Goal: Check status: Check status

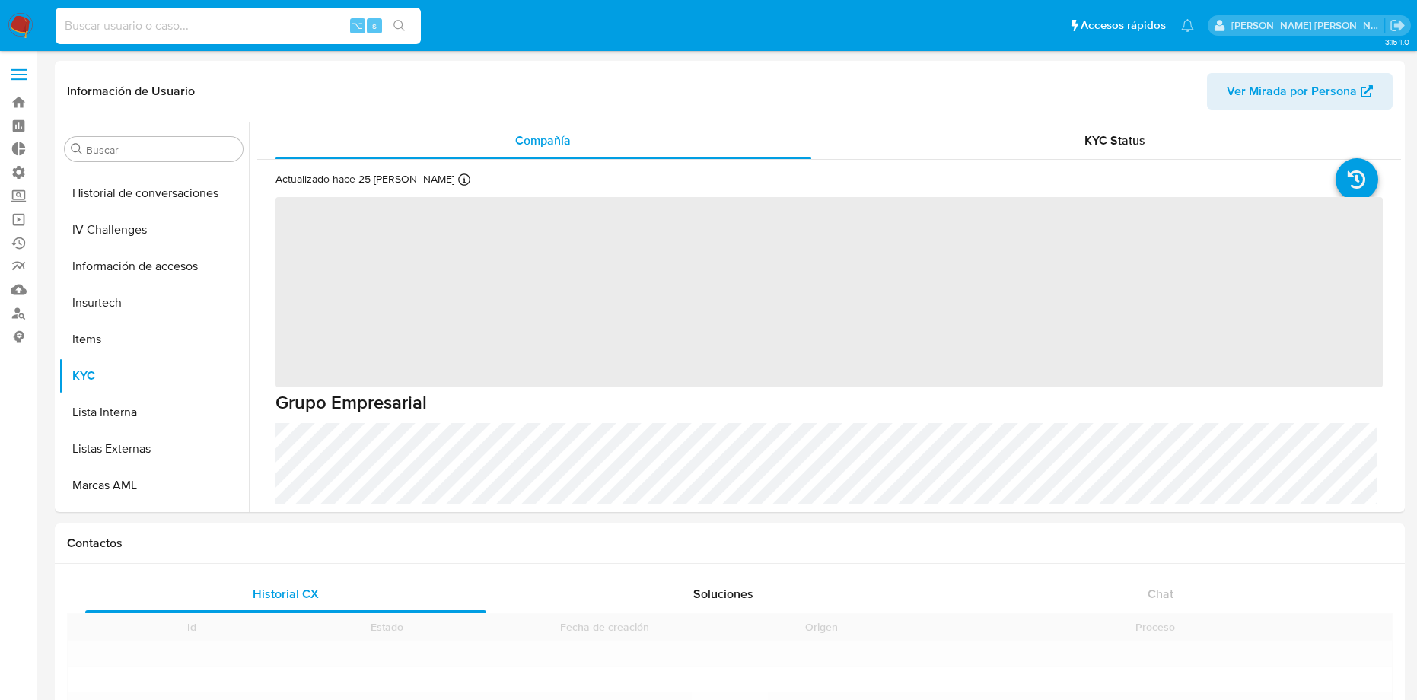
scroll to position [643, 0]
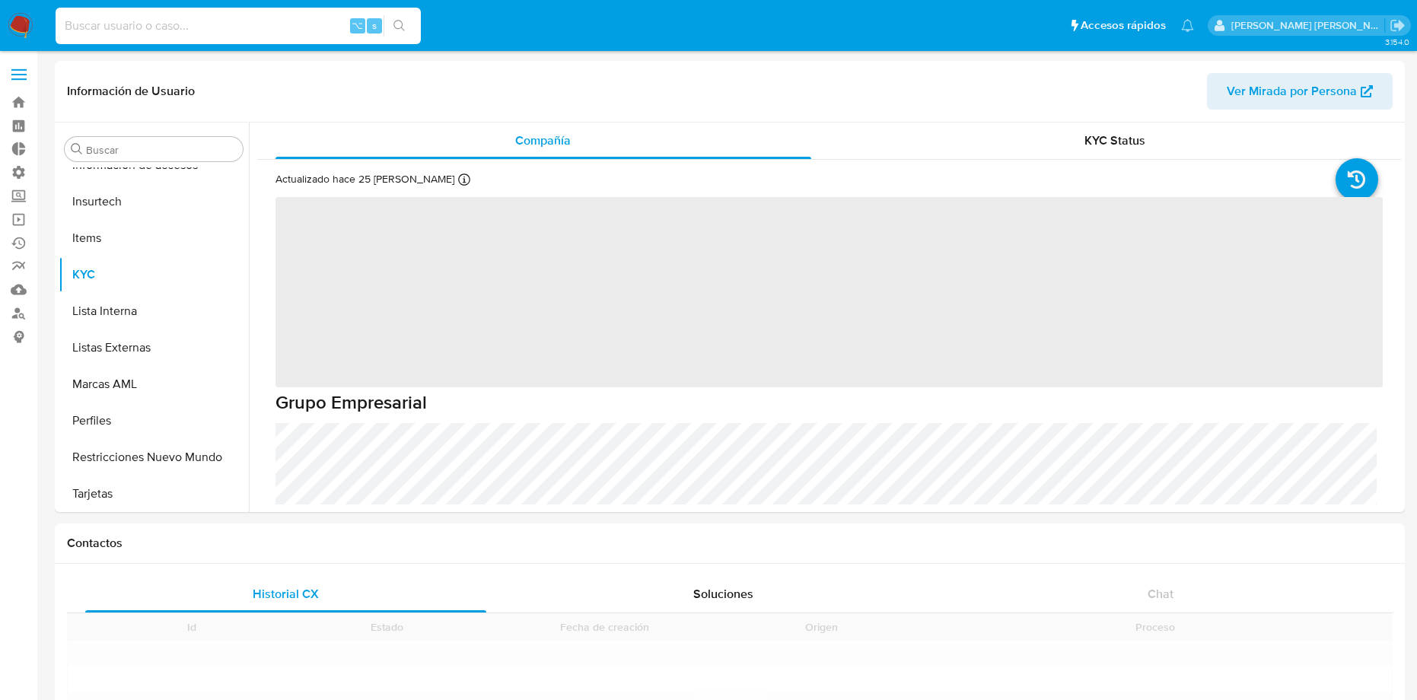
click at [180, 29] on input at bounding box center [238, 26] width 365 height 20
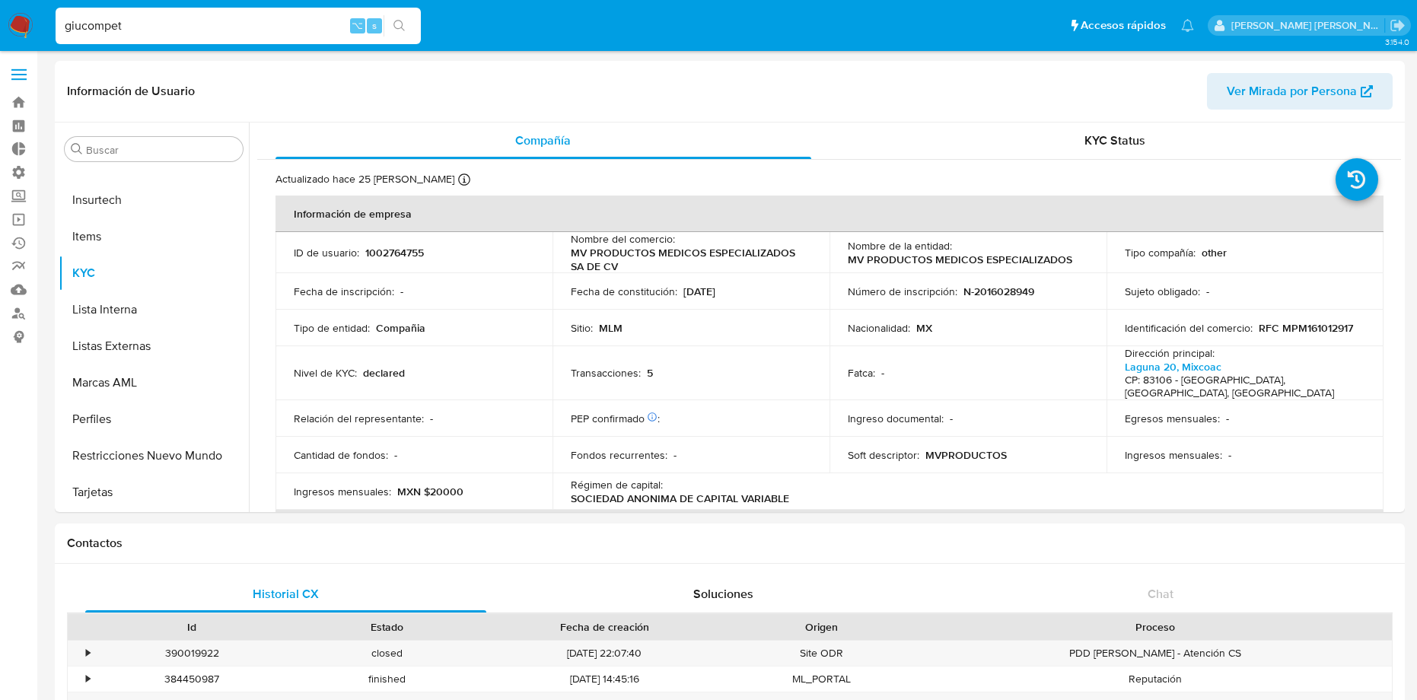
type input "giucompeti"
select select "10"
type input "giucompetiello"
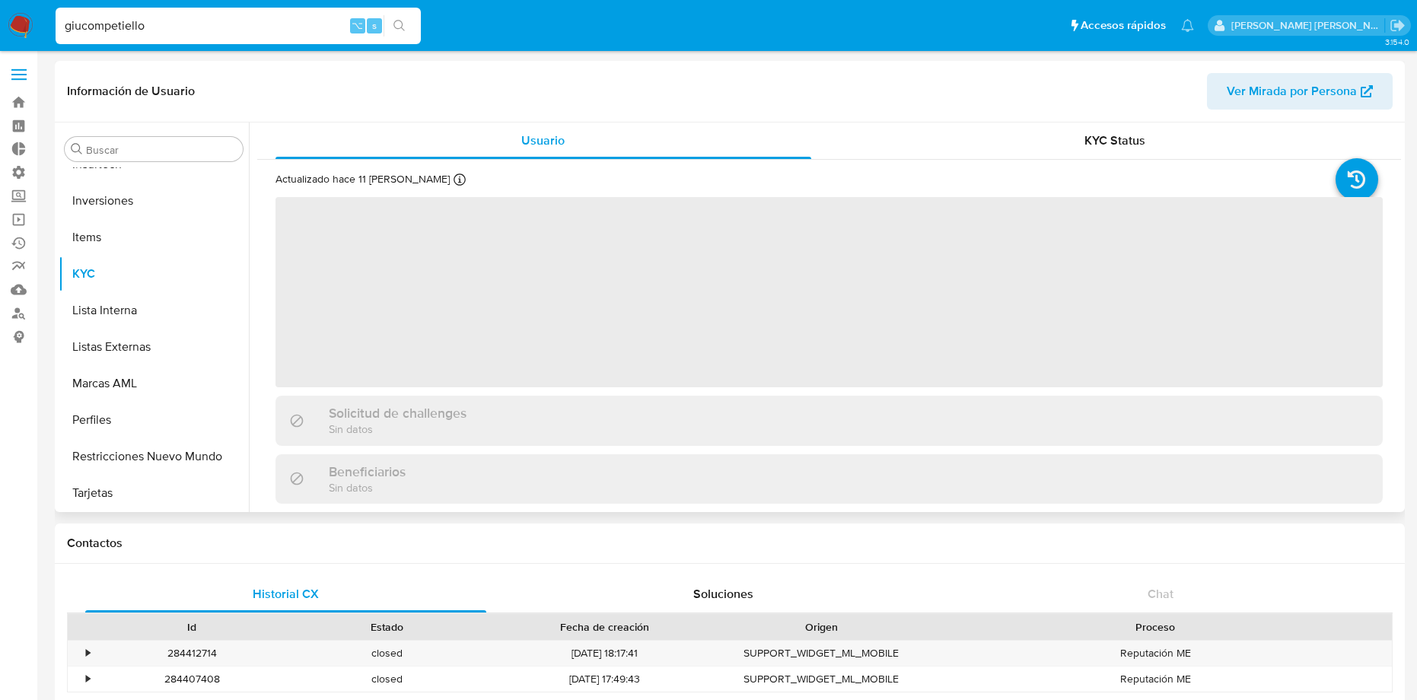
scroll to position [716, 0]
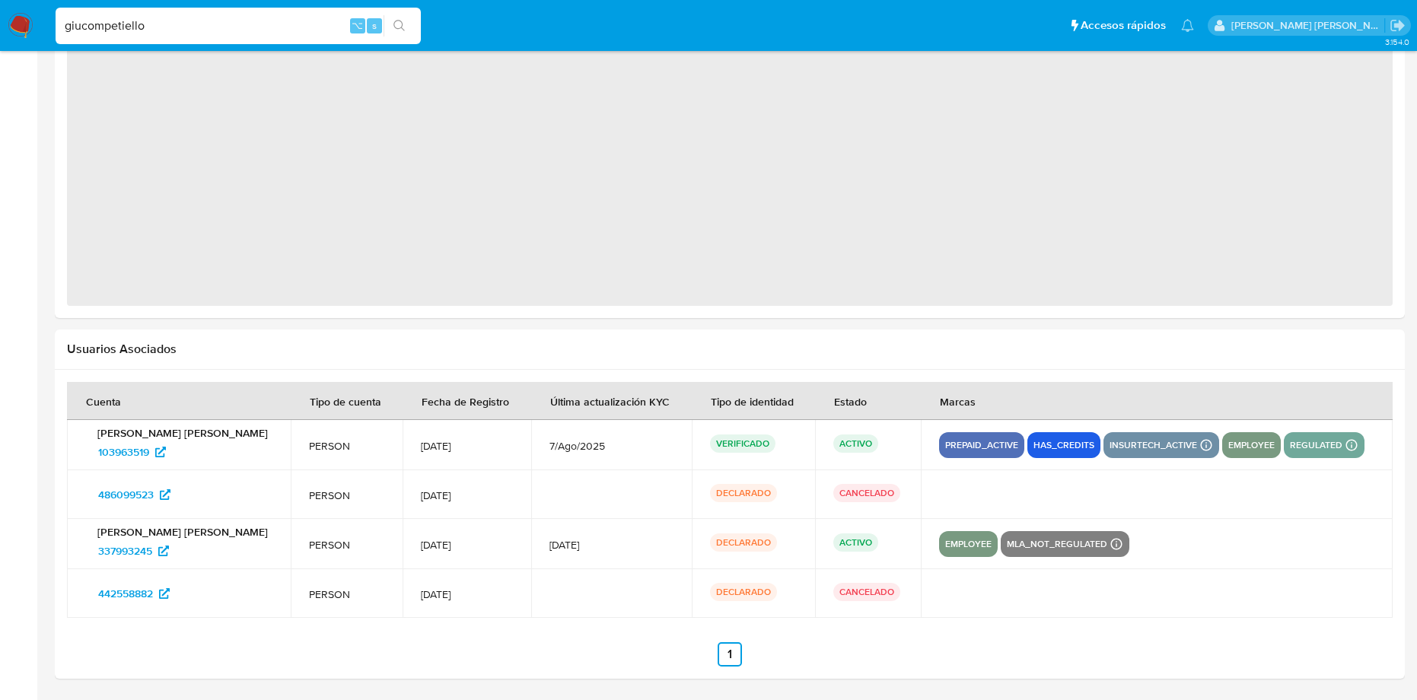
select select "10"
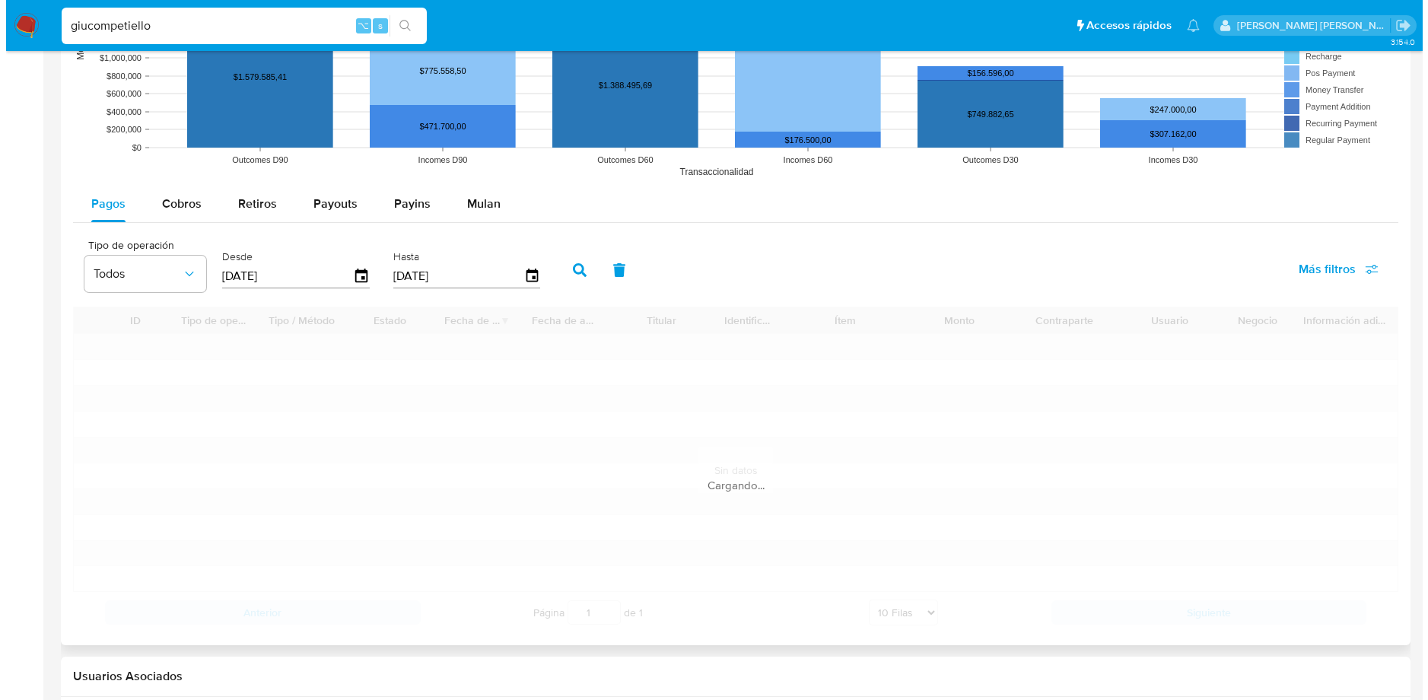
scroll to position [1224, 0]
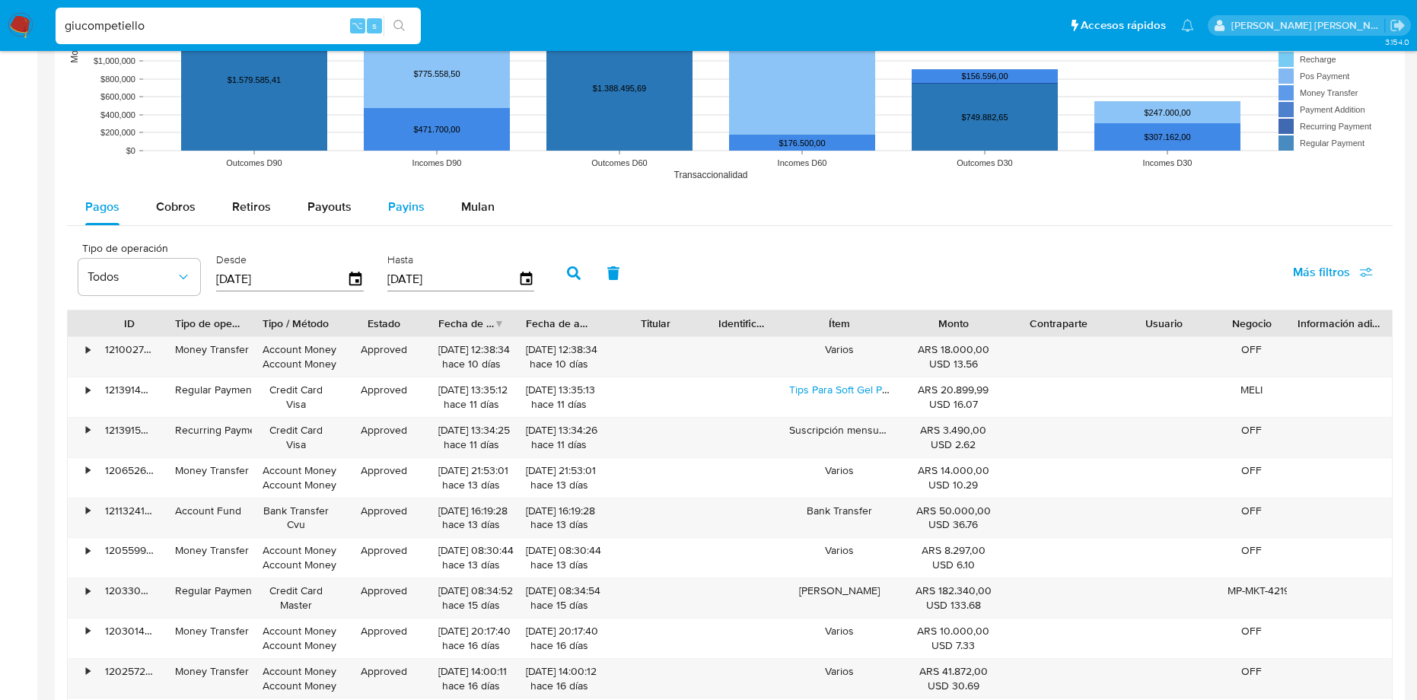
click at [390, 208] on span "Payins" at bounding box center [406, 206] width 37 height 17
select select "10"
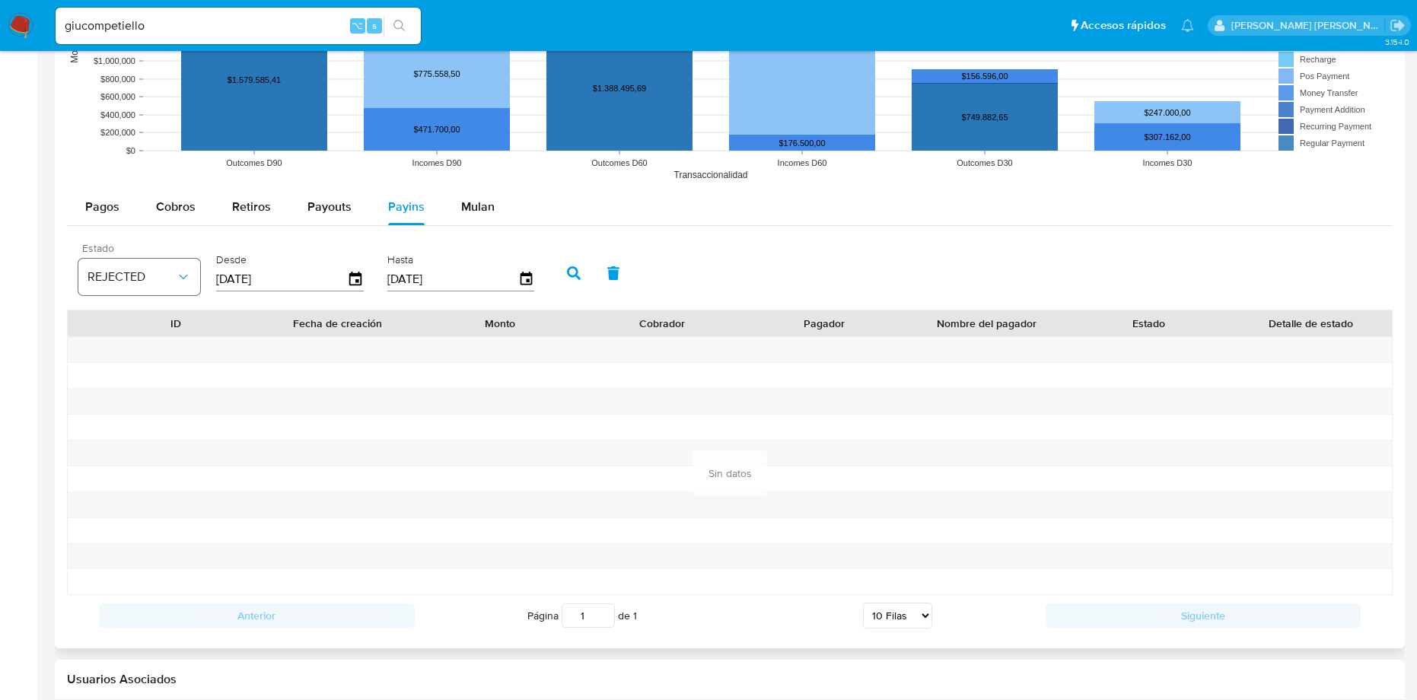
click at [172, 282] on span "REJECTED" at bounding box center [131, 276] width 88 height 15
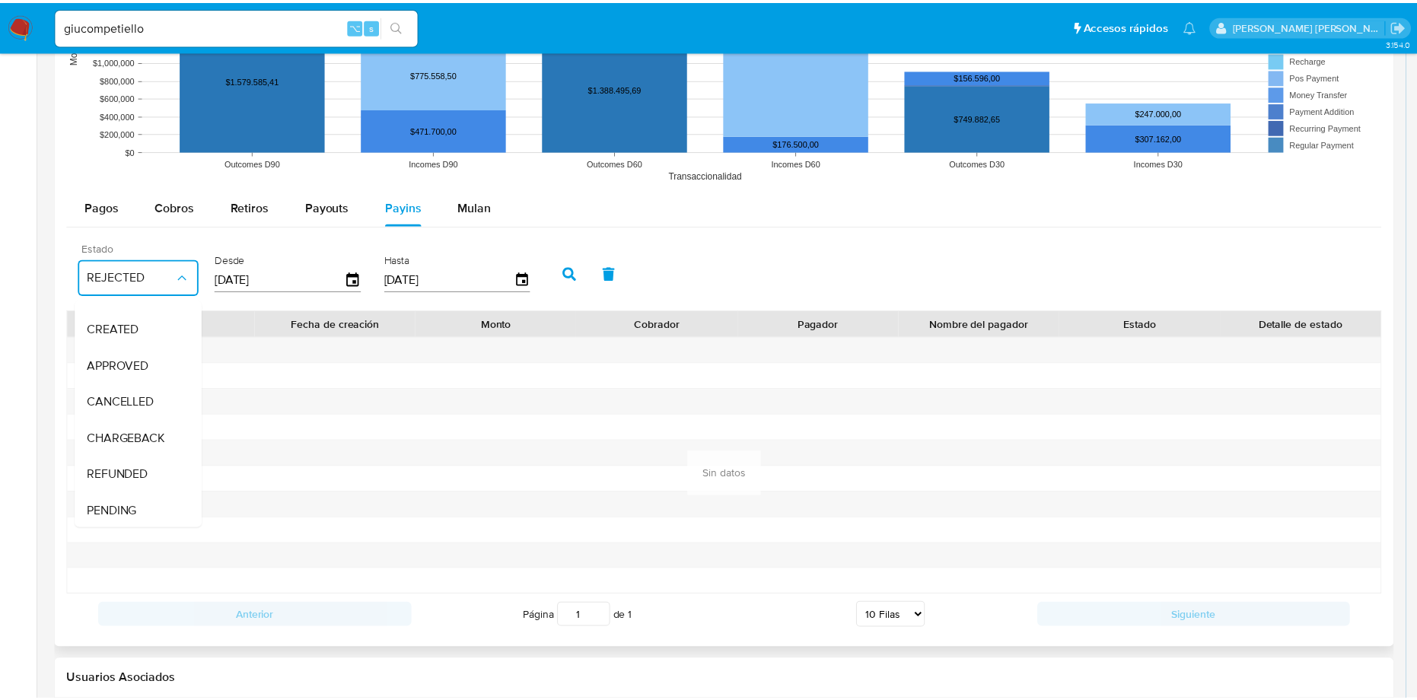
scroll to position [112, 0]
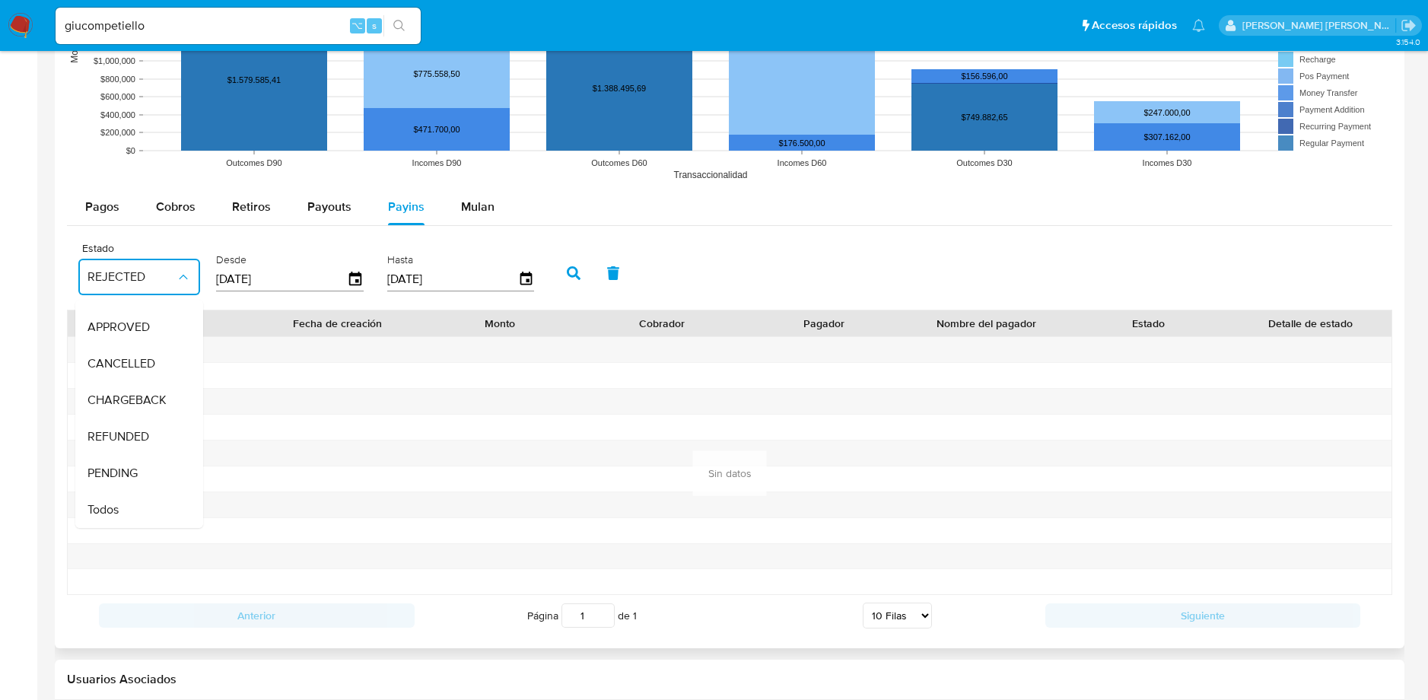
drag, startPoint x: 130, startPoint y: 495, endPoint x: 232, endPoint y: 409, distance: 133.4
click at [131, 495] on div "Todos" at bounding box center [131, 510] width 88 height 37
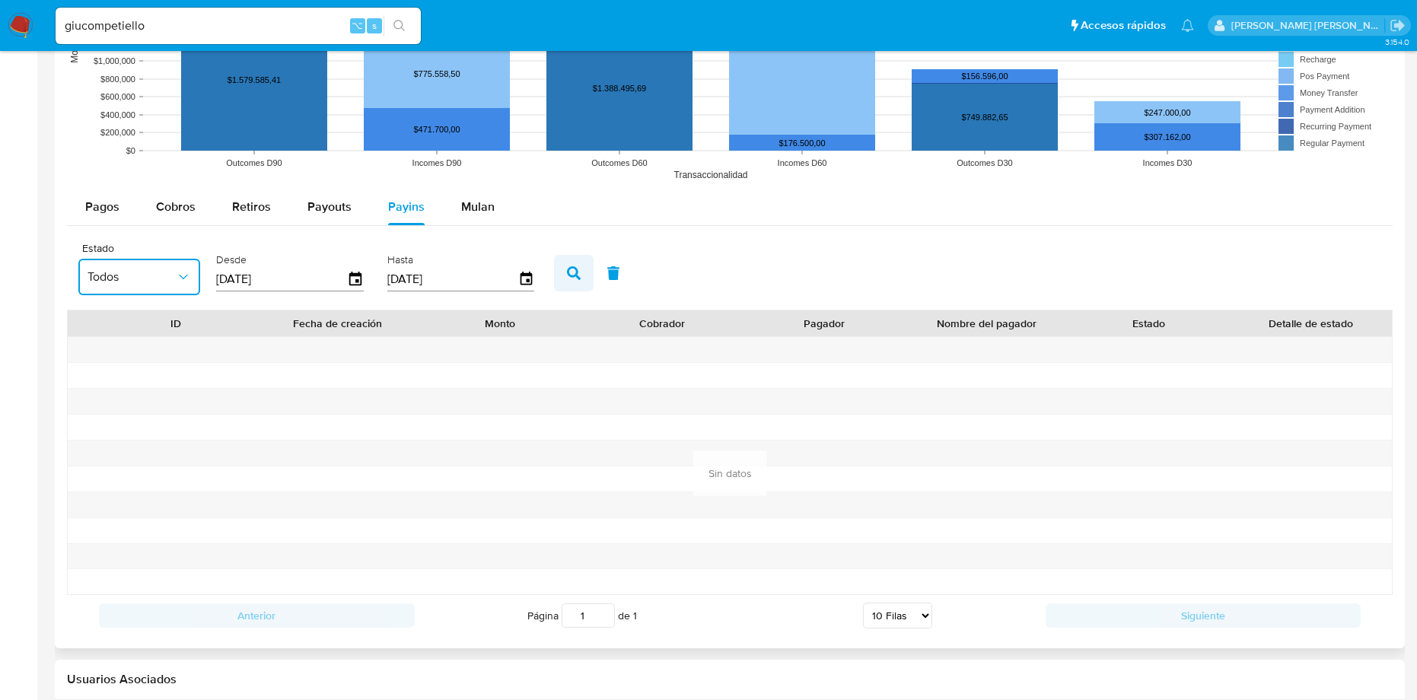
click at [567, 279] on icon "button" at bounding box center [574, 273] width 14 height 14
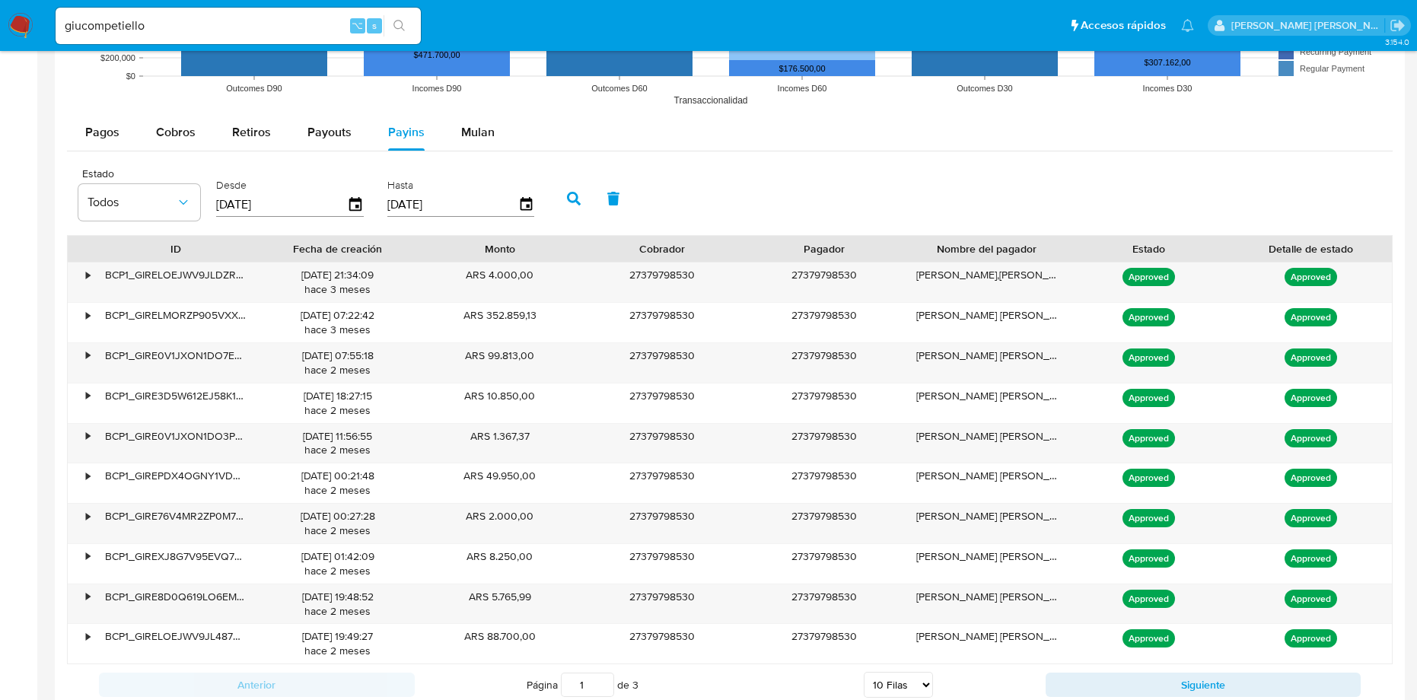
scroll to position [1360, 0]
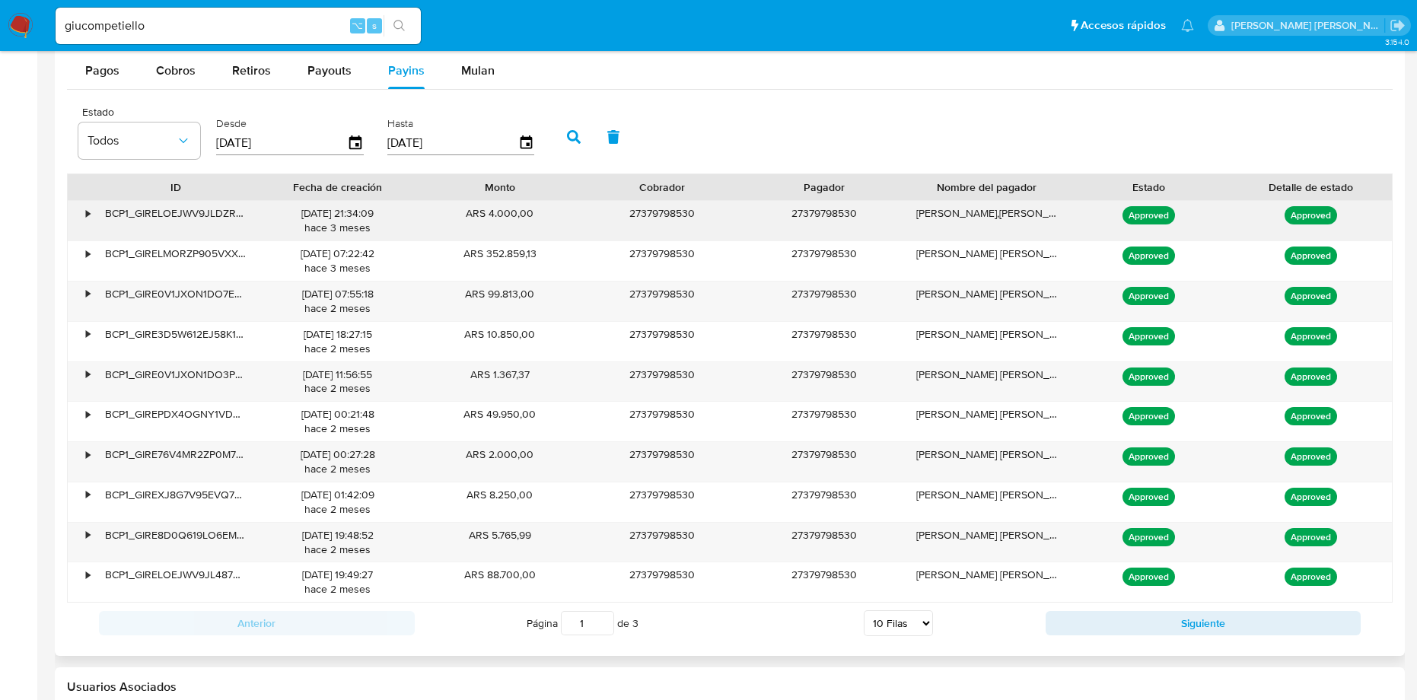
click at [87, 214] on div "•" at bounding box center [88, 213] width 4 height 14
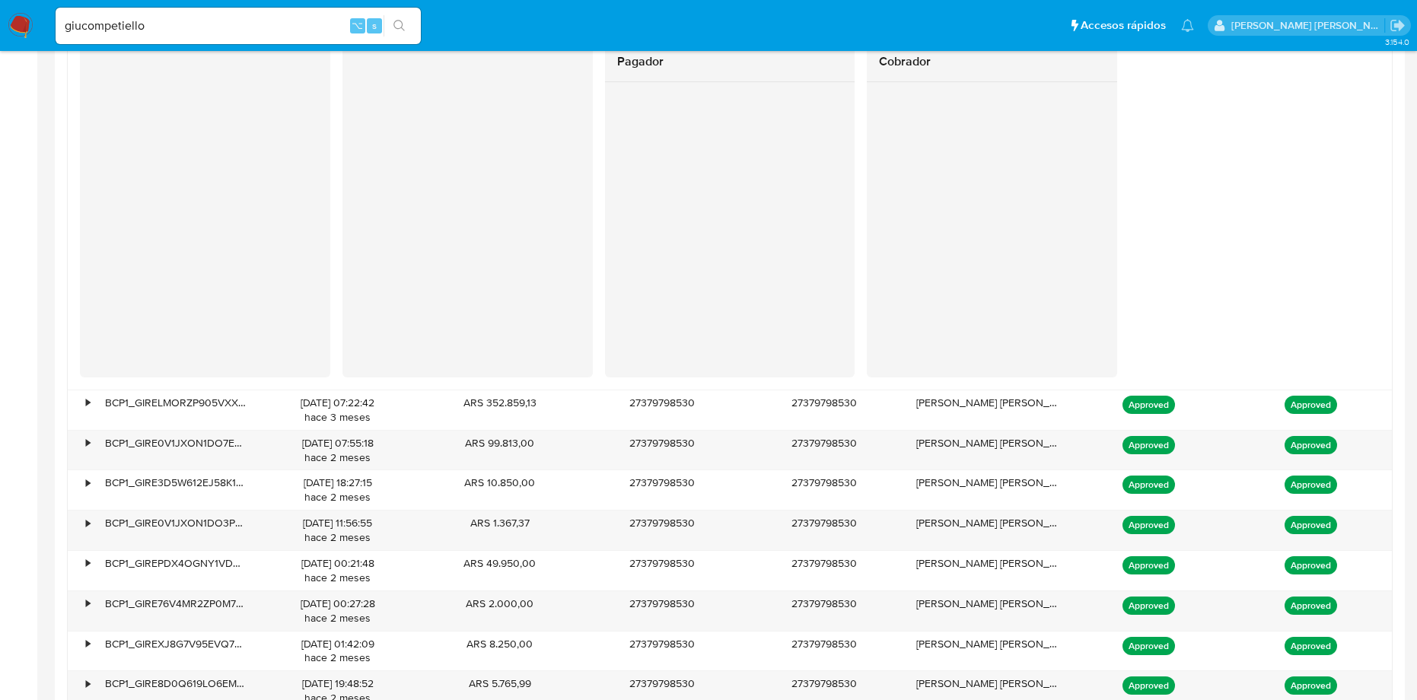
scroll to position [1585, 0]
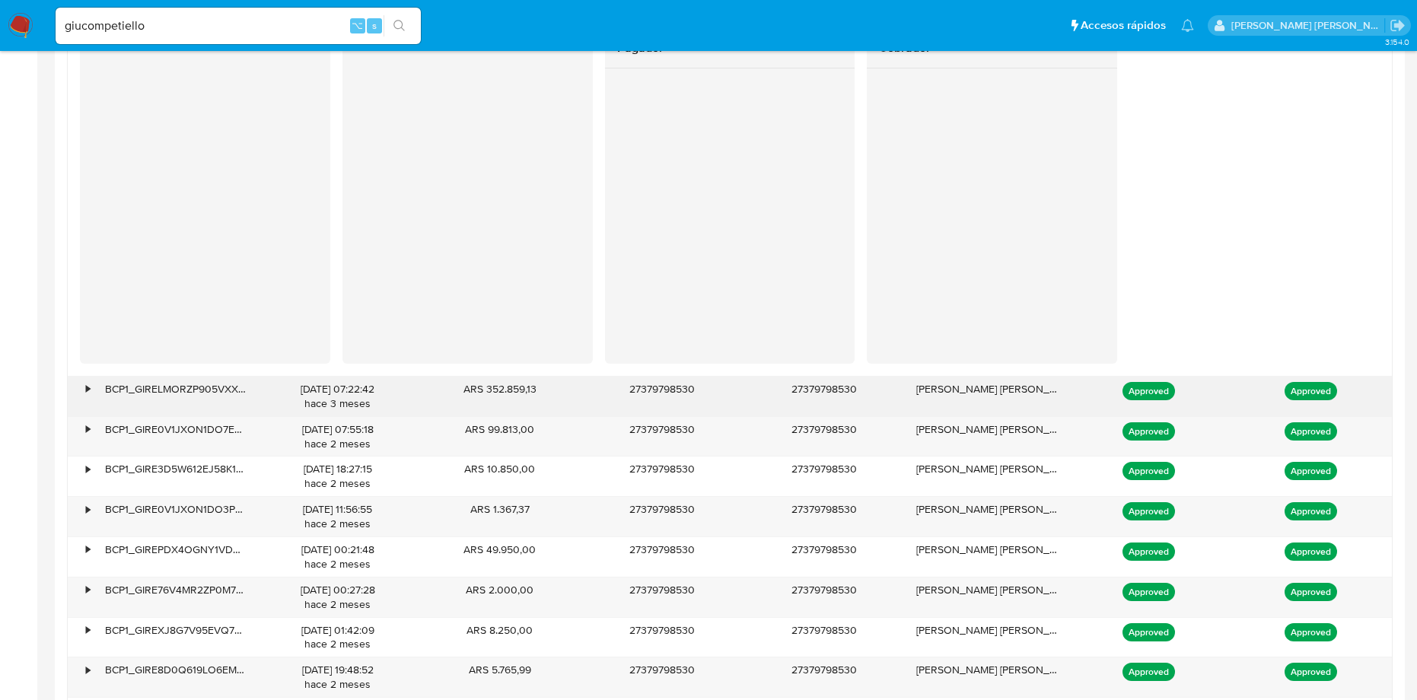
click at [89, 386] on div "•" at bounding box center [88, 389] width 4 height 14
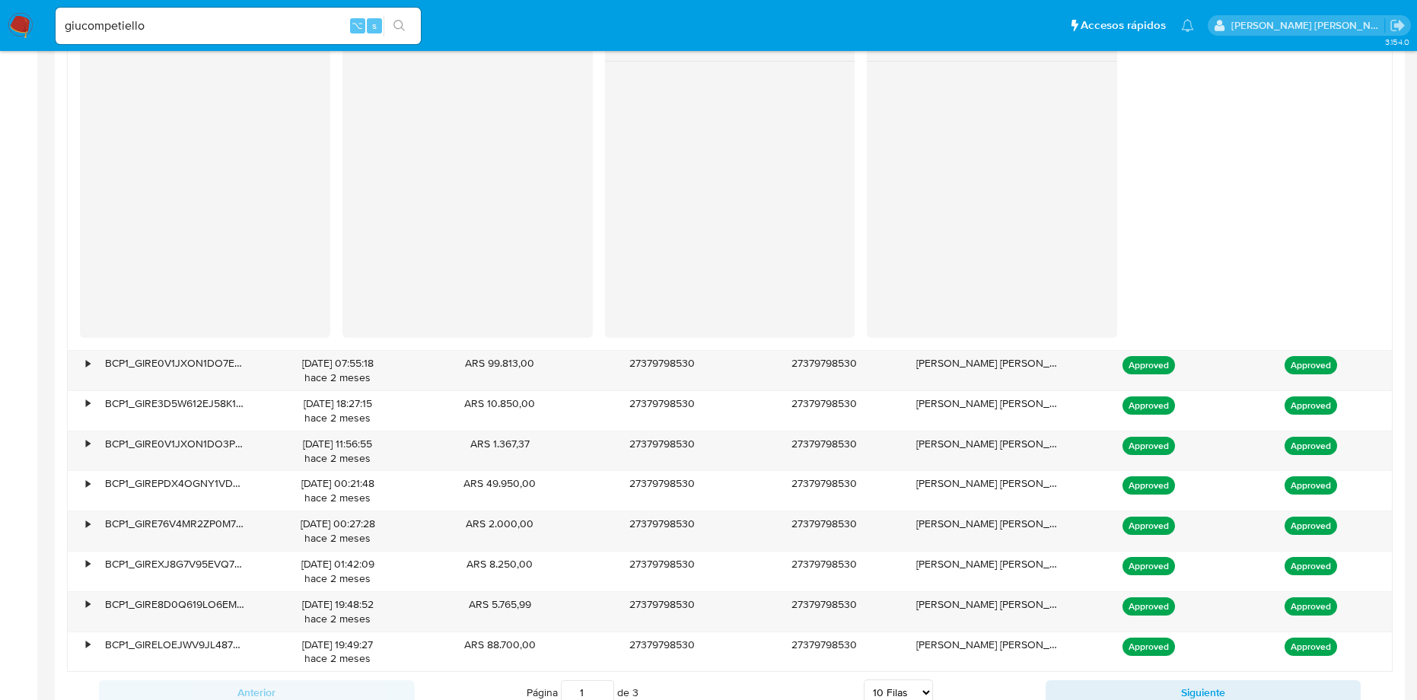
scroll to position [2399, 0]
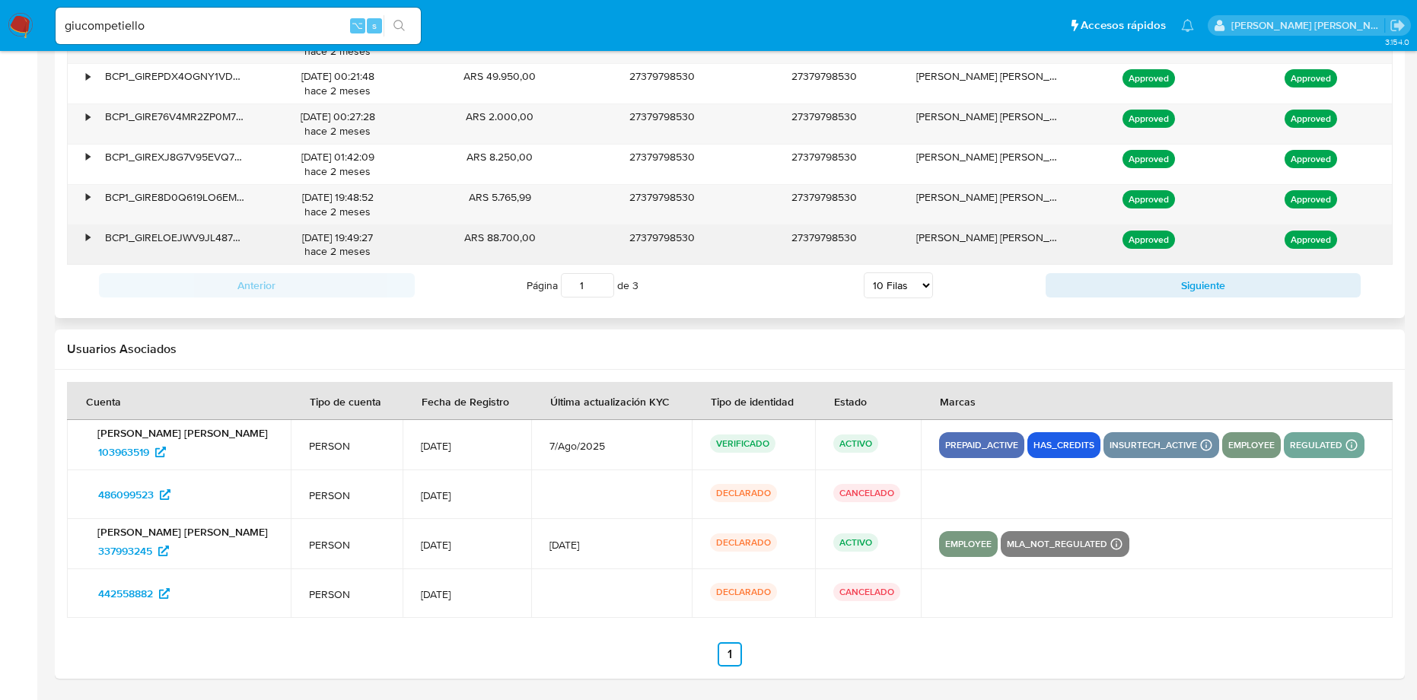
click at [87, 237] on div "•" at bounding box center [88, 238] width 4 height 14
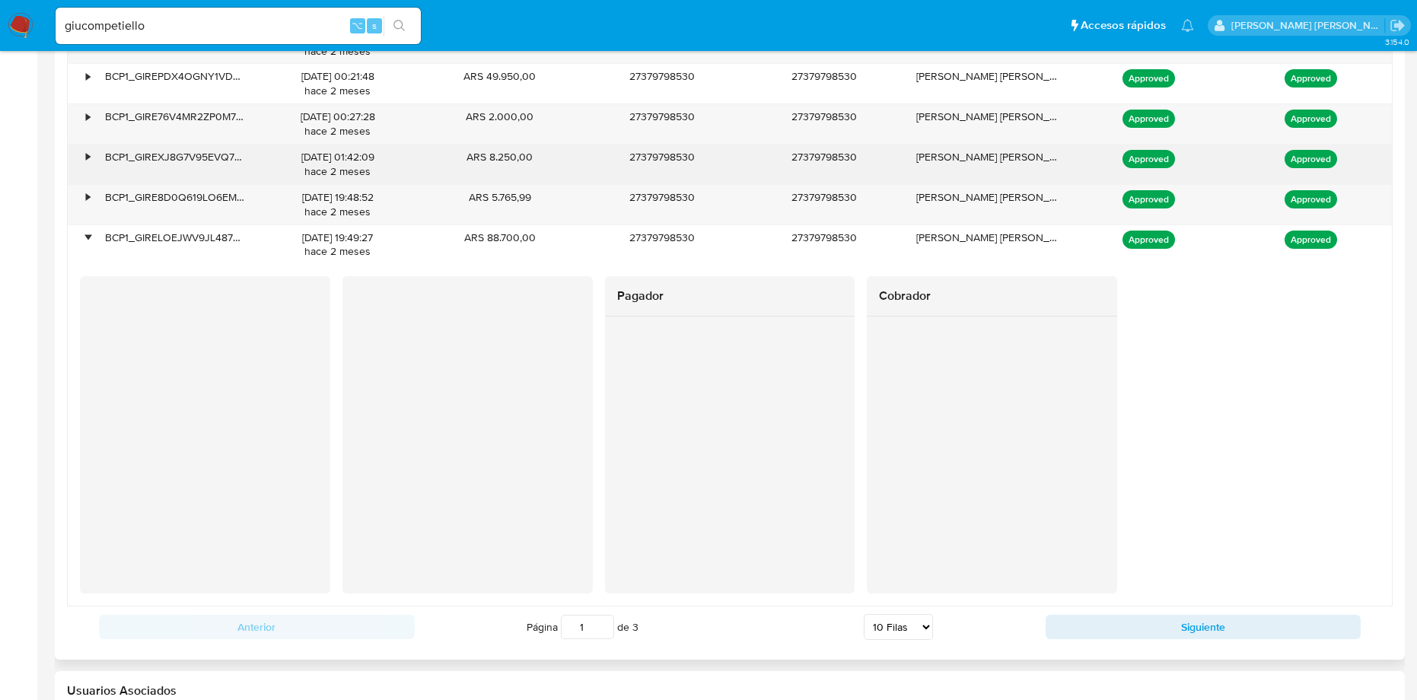
drag, startPoint x: 88, startPoint y: 204, endPoint x: 81, endPoint y: 170, distance: 34.9
click at [88, 202] on div "•" at bounding box center [88, 197] width 4 height 14
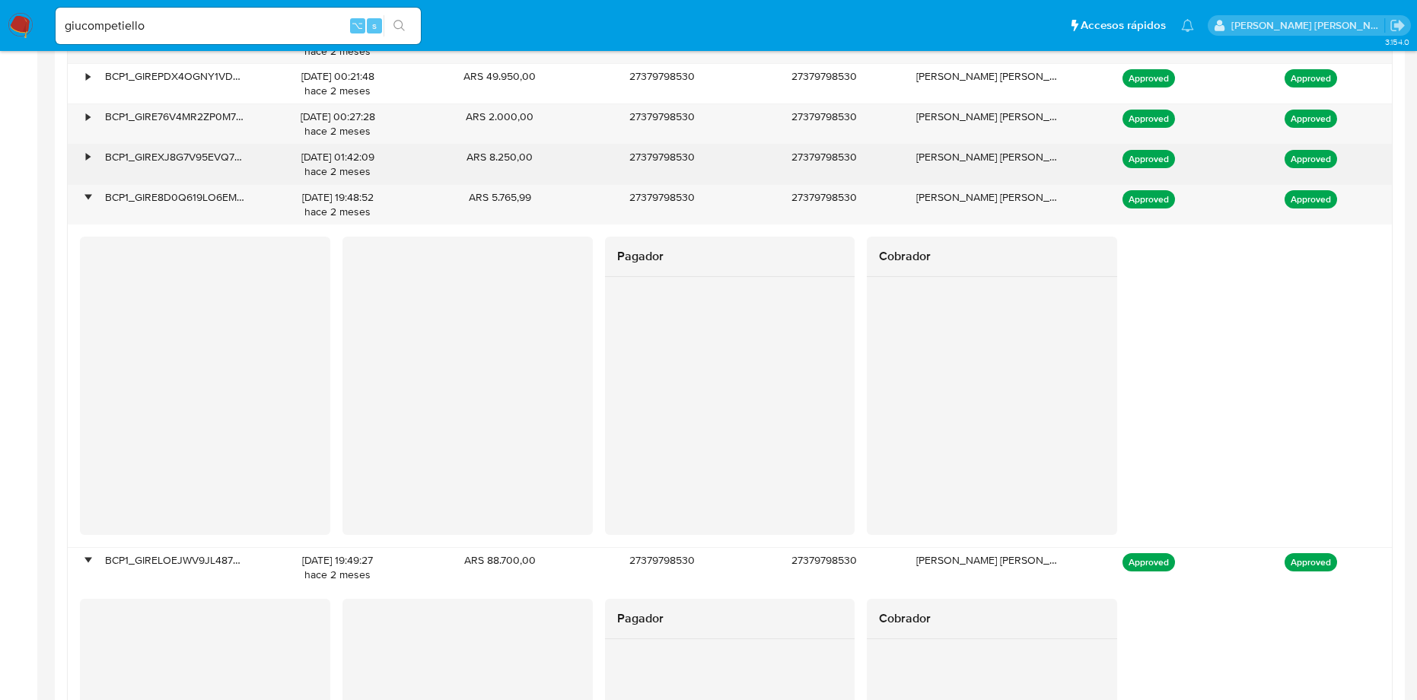
click at [86, 162] on div "•" at bounding box center [88, 157] width 4 height 14
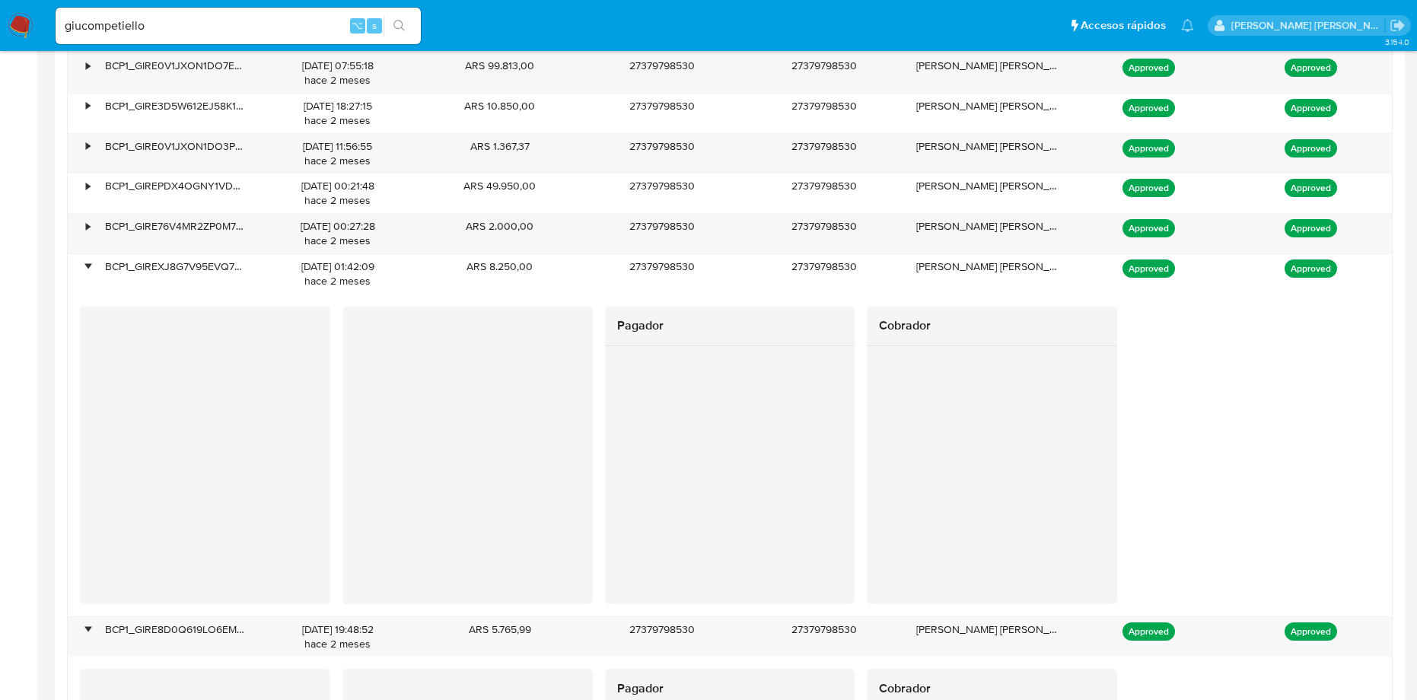
scroll to position [2287, 0]
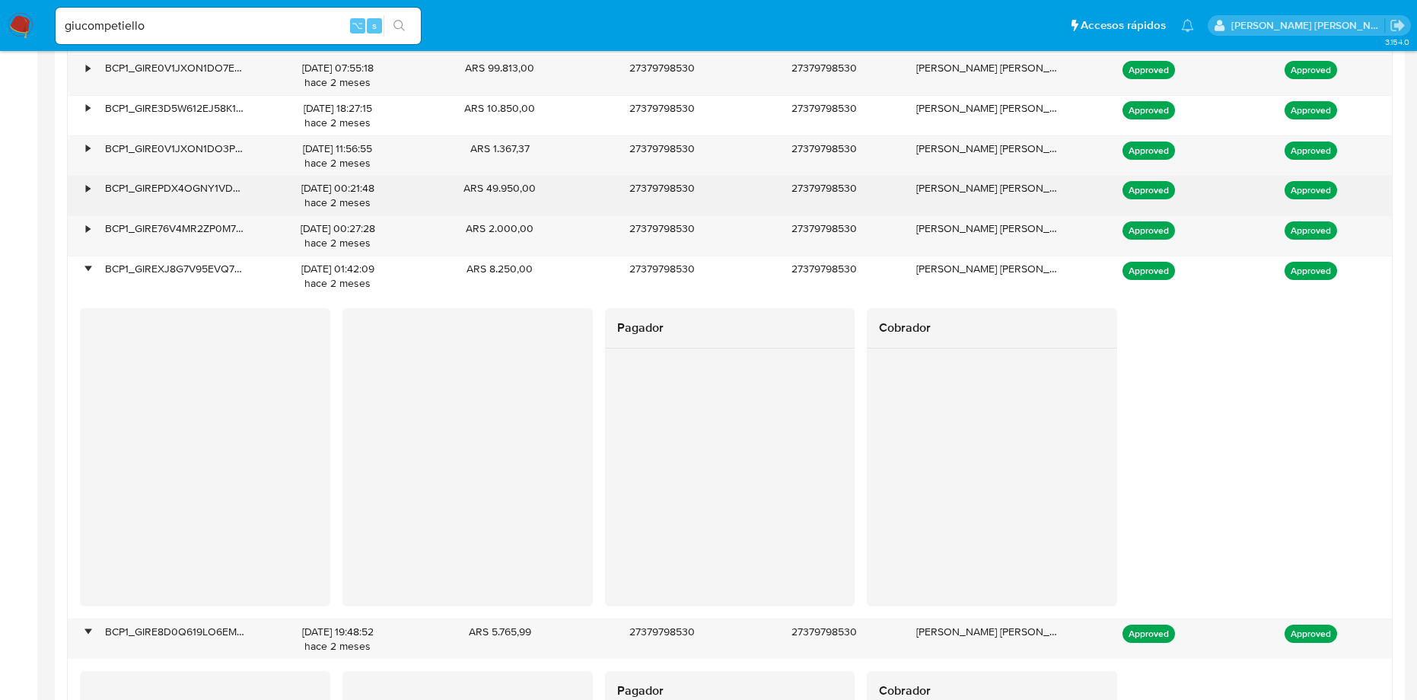
drag, startPoint x: 79, startPoint y: 189, endPoint x: 83, endPoint y: 202, distance: 13.5
click at [81, 191] on div "•" at bounding box center [81, 196] width 27 height 40
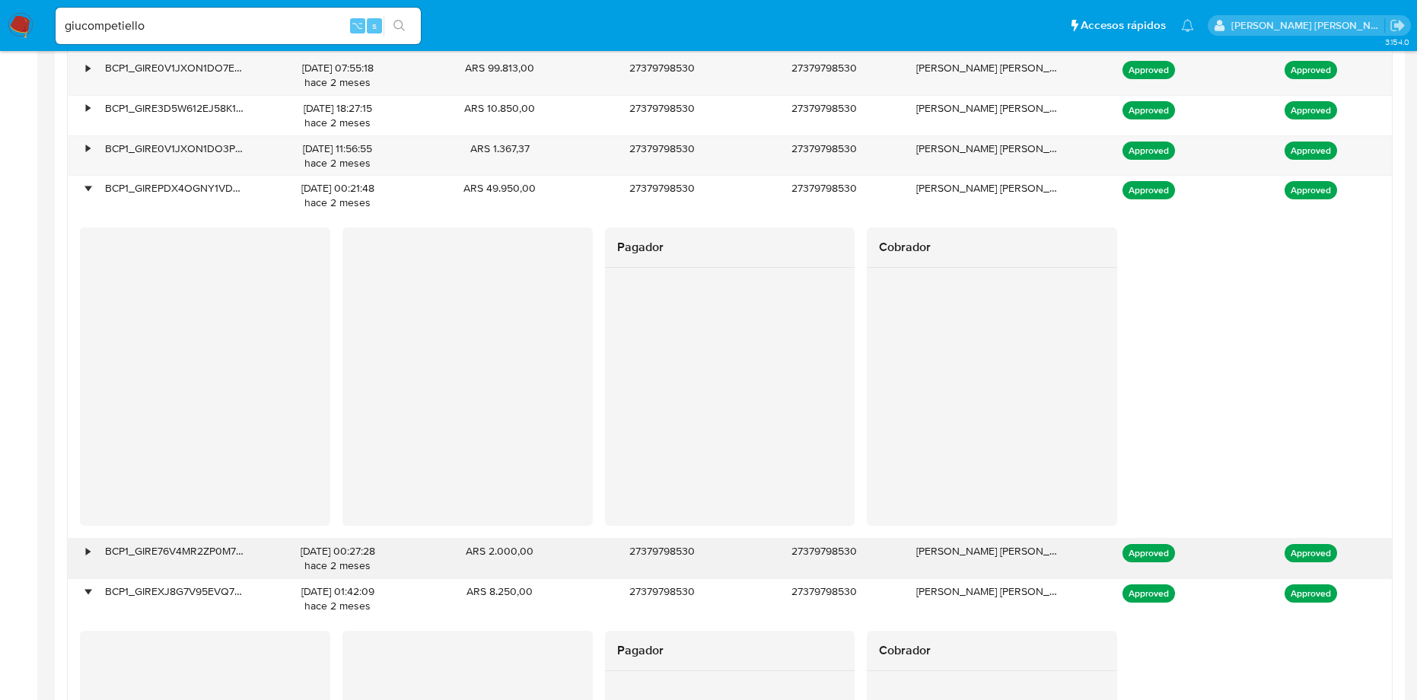
click at [91, 551] on div "•" at bounding box center [81, 559] width 27 height 40
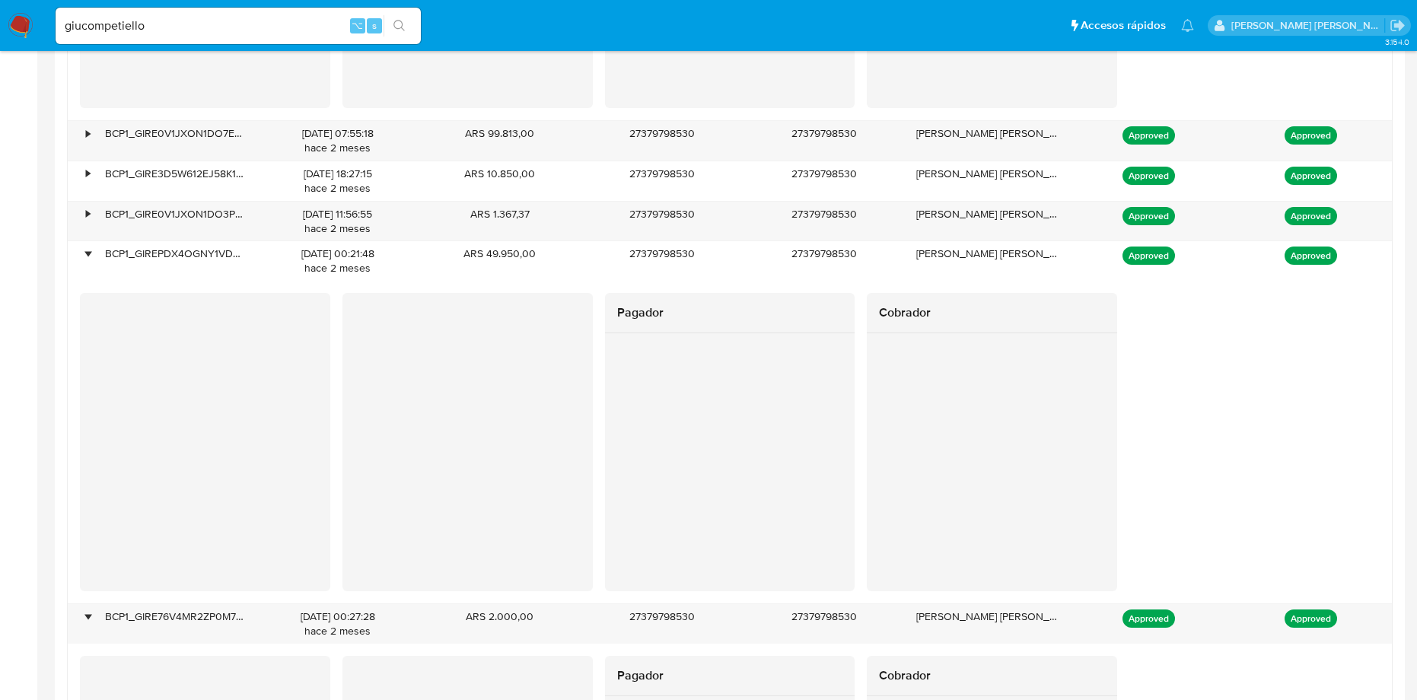
scroll to position [1899, 0]
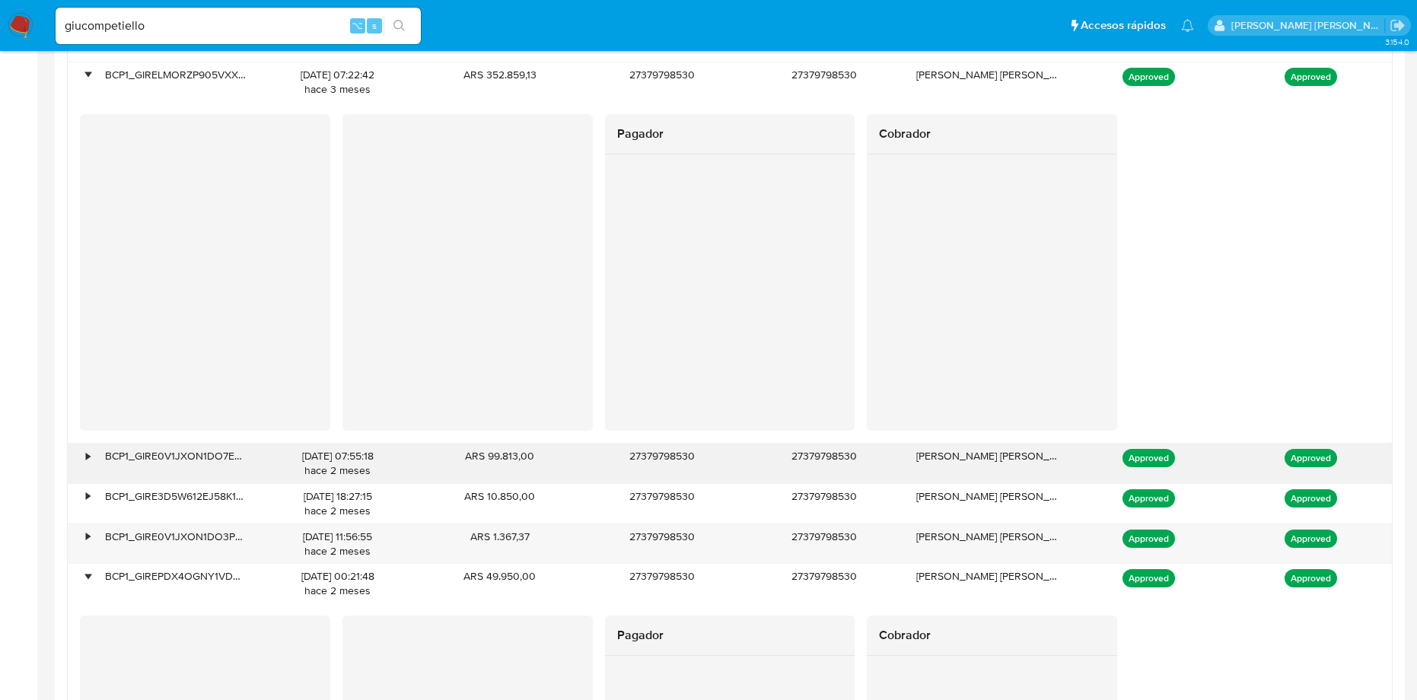
click at [91, 453] on div "• BCP1_GIRE0V1JXON1DO7EX6PV9Z64EL [DATE] 07:55:18 hace 2 meses ARS 99.813,00 27…" at bounding box center [730, 464] width 1324 height 40
click at [91, 453] on div "•" at bounding box center [81, 464] width 27 height 40
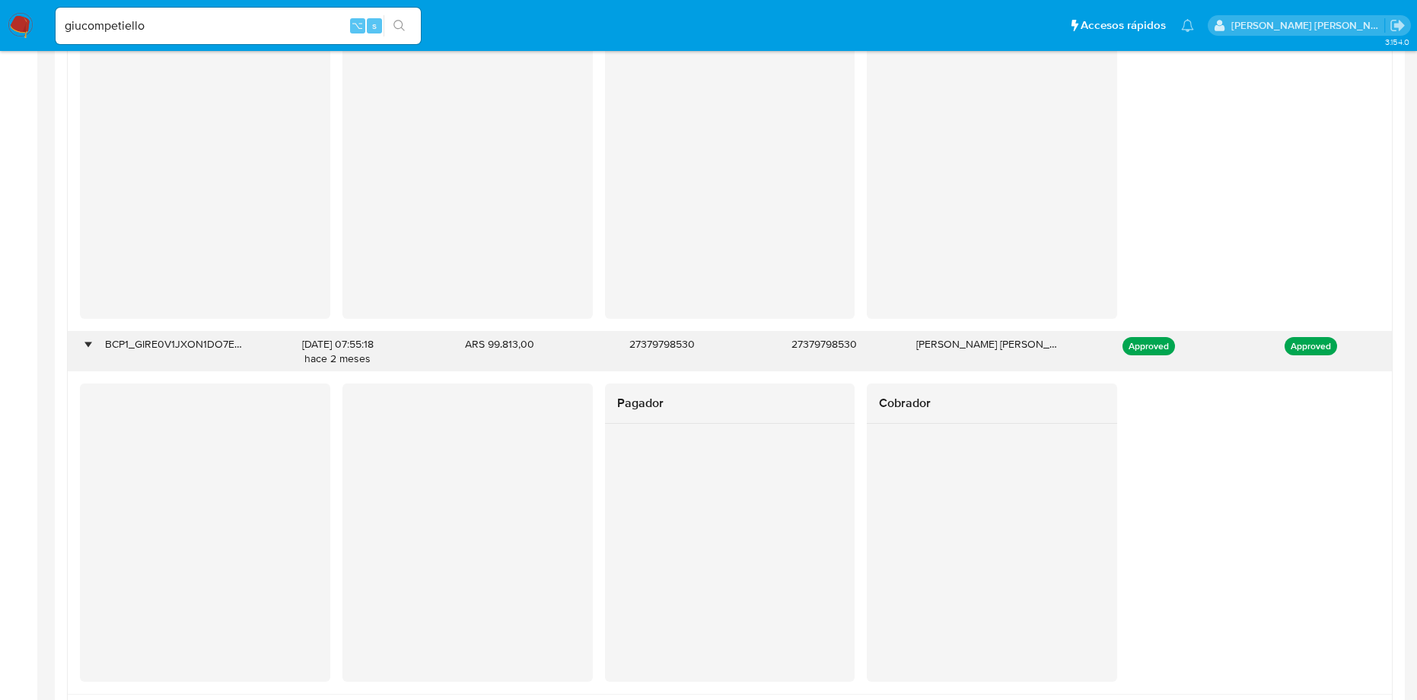
scroll to position [2295, 0]
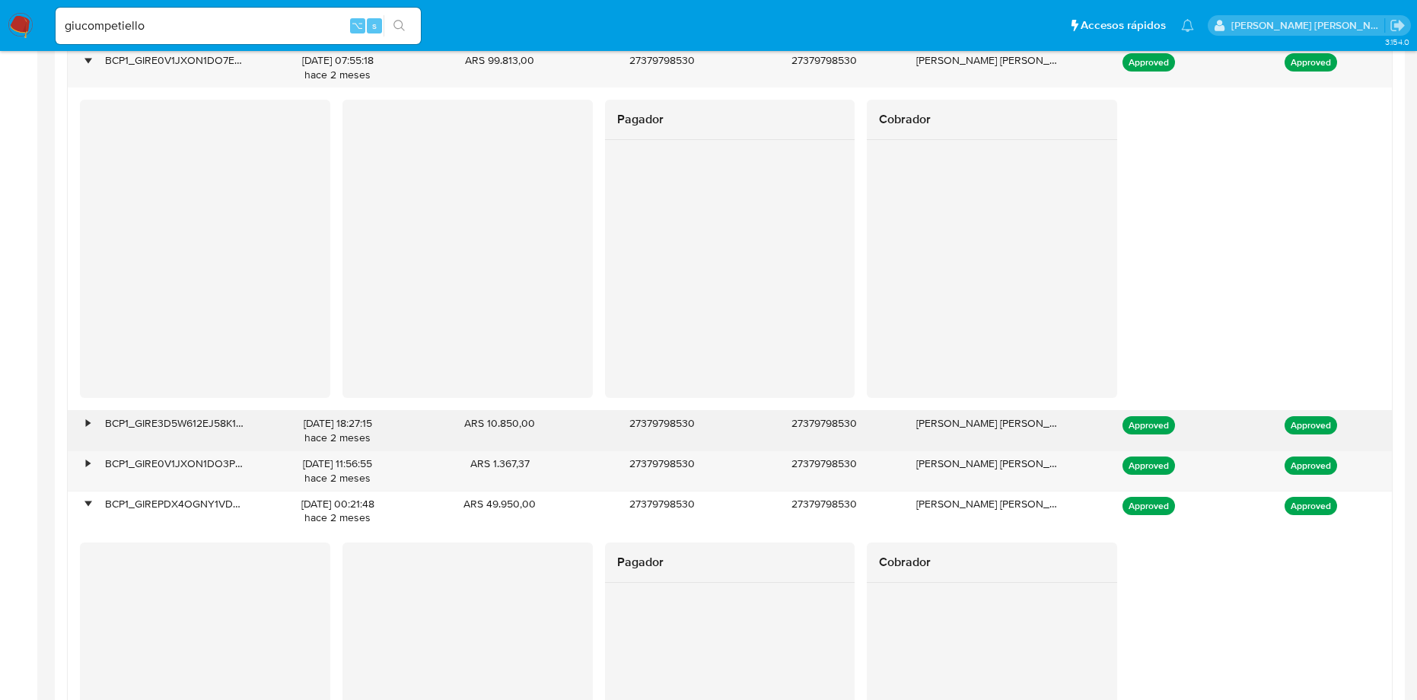
click at [94, 427] on div "BCP1_GIRE3D5W612EJ58K1GLG9GXYVR" at bounding box center [175, 431] width 162 height 40
click at [89, 421] on div "•" at bounding box center [88, 423] width 4 height 14
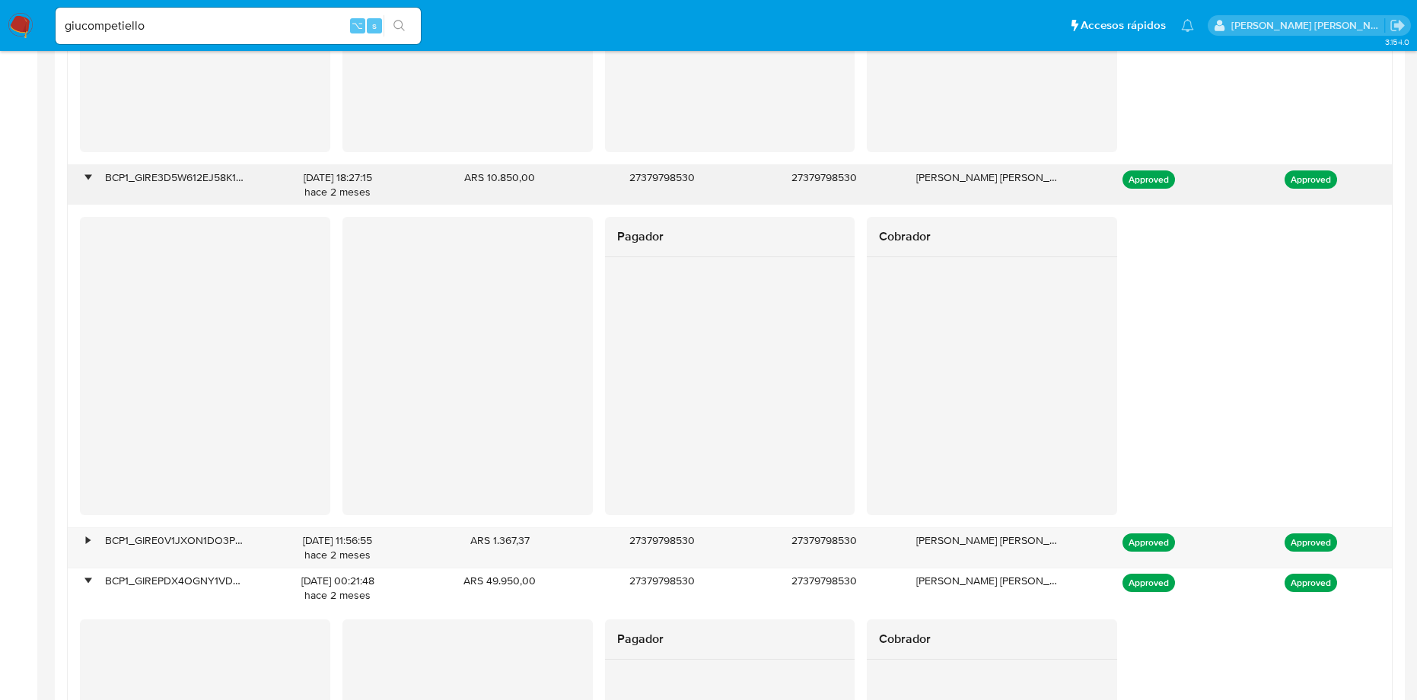
scroll to position [2724, 0]
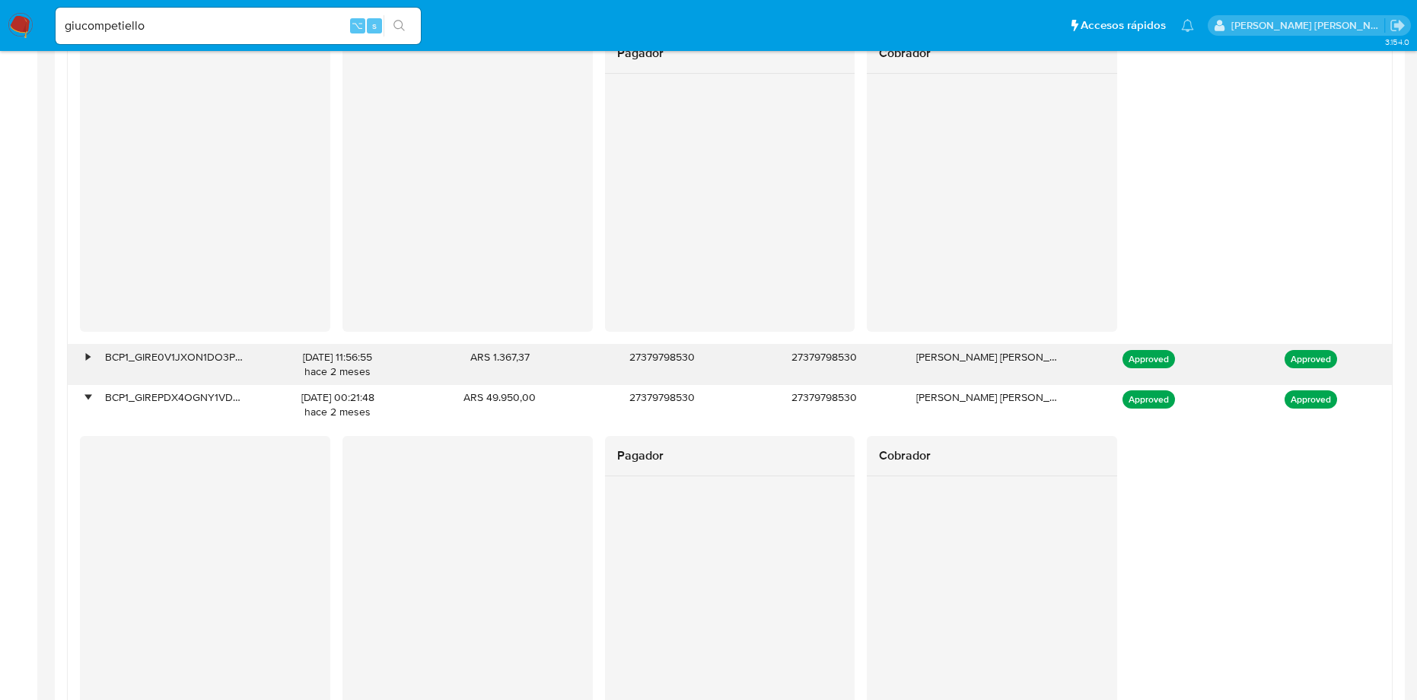
click at [82, 361] on div "•" at bounding box center [81, 365] width 27 height 40
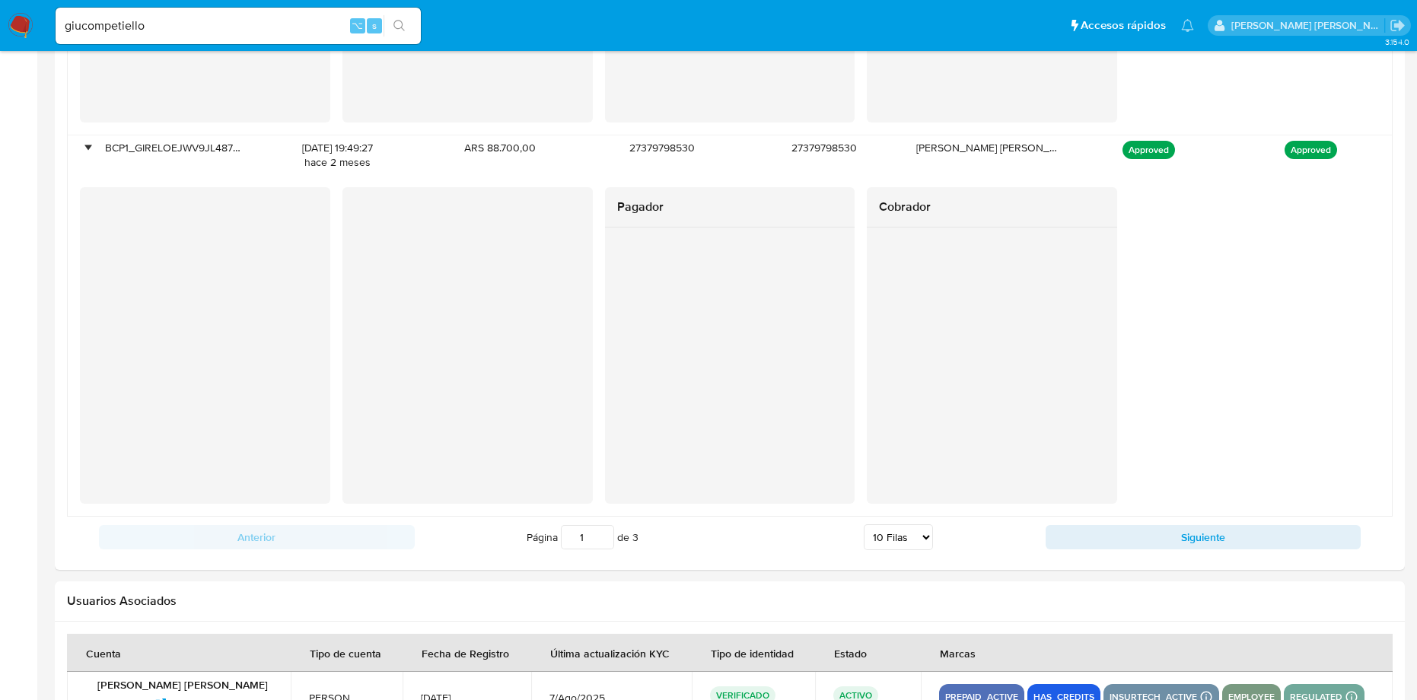
scroll to position [4822, 0]
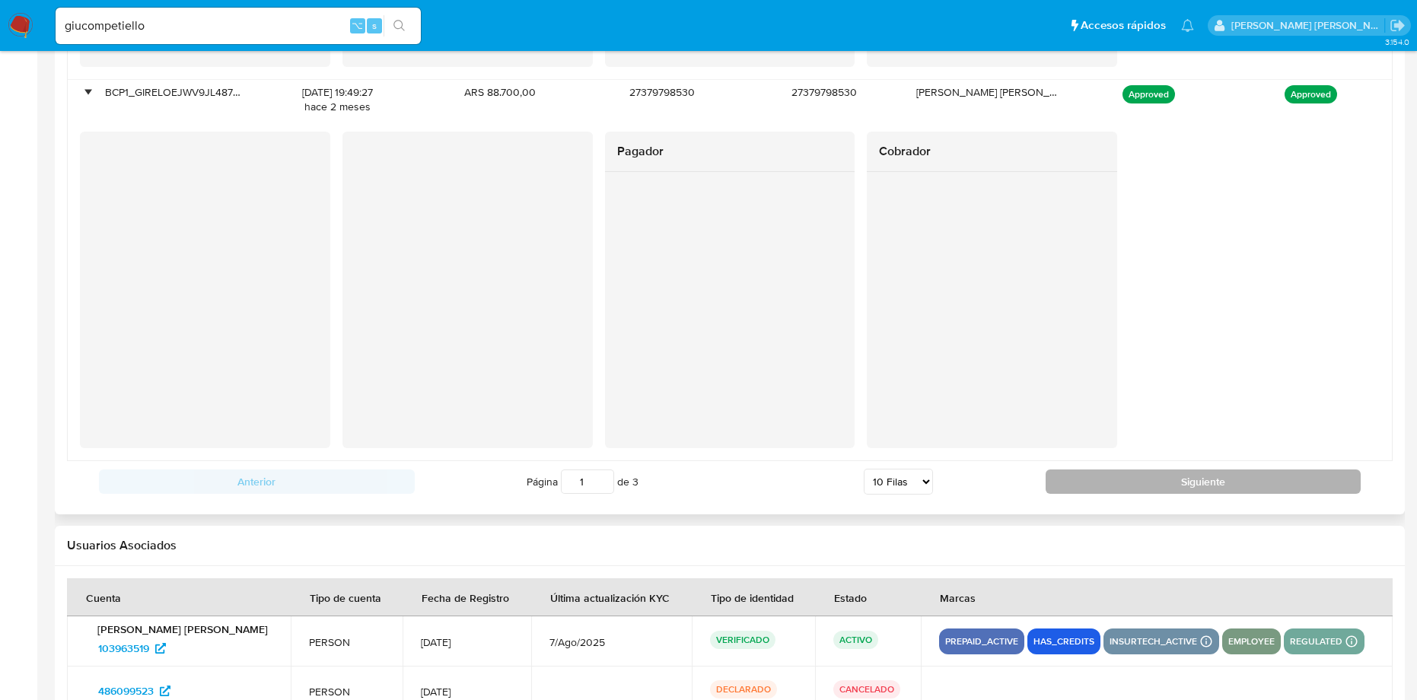
click at [1114, 479] on button "Siguiente" at bounding box center [1203, 481] width 316 height 24
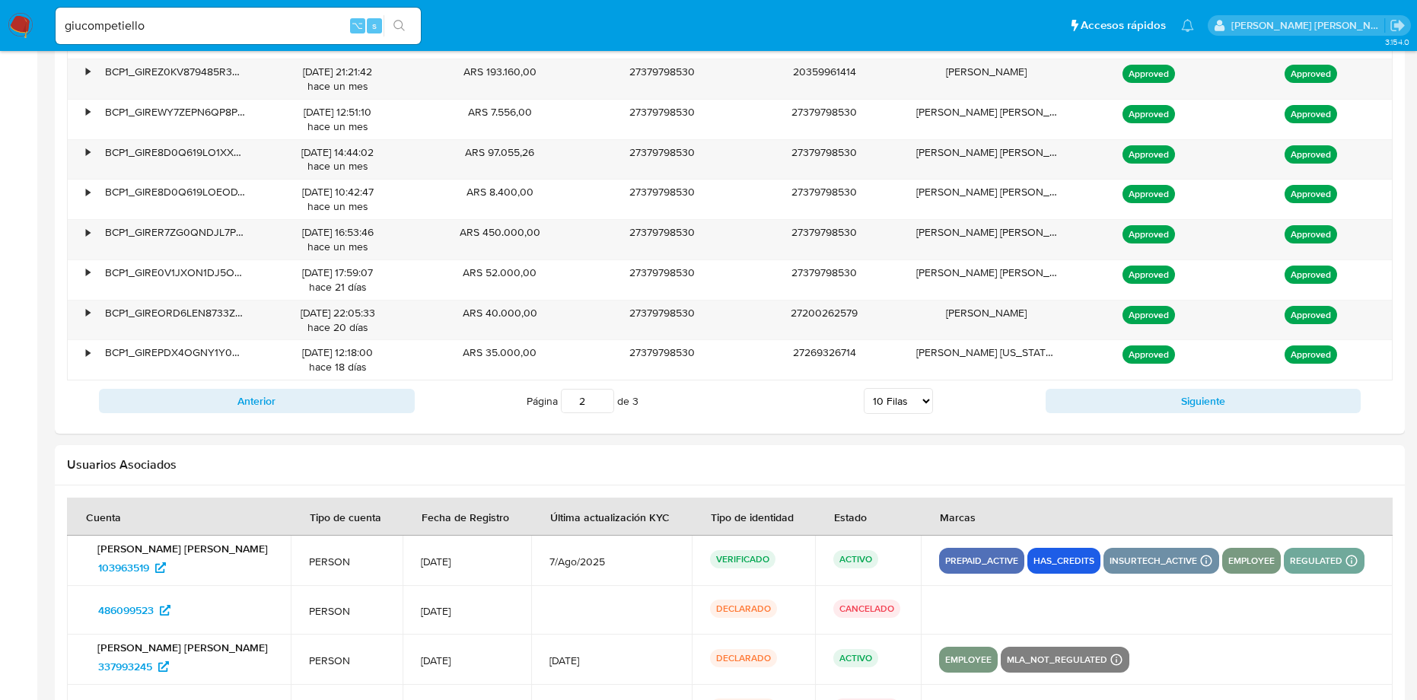
scroll to position [1403, 0]
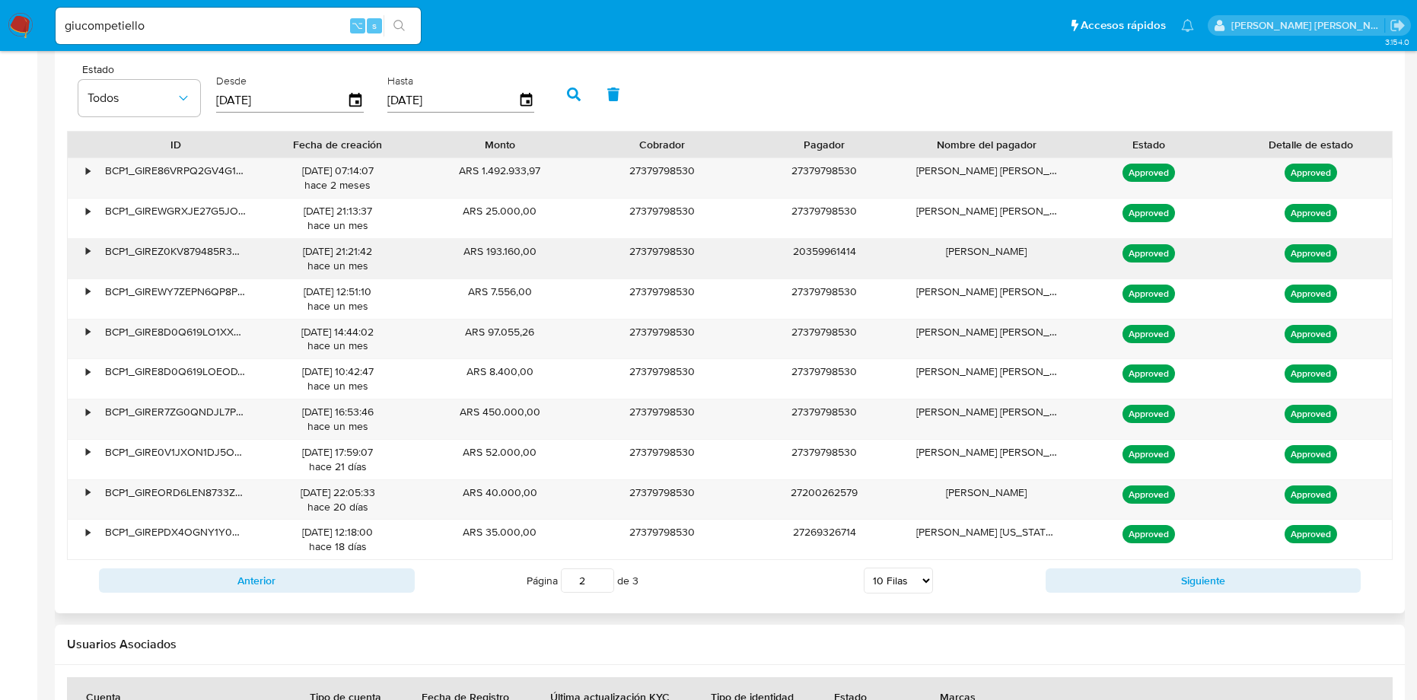
click at [87, 252] on div "•" at bounding box center [88, 251] width 4 height 14
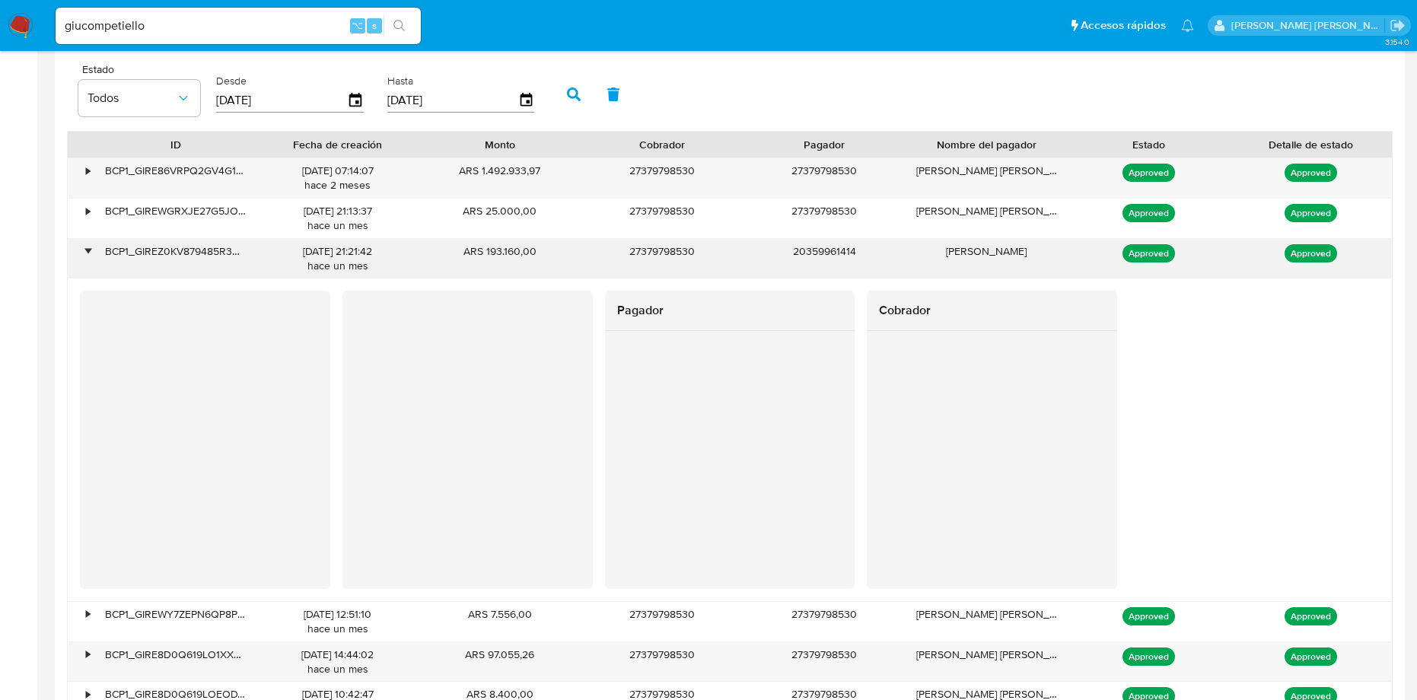
click at [87, 252] on div "•" at bounding box center [88, 251] width 4 height 14
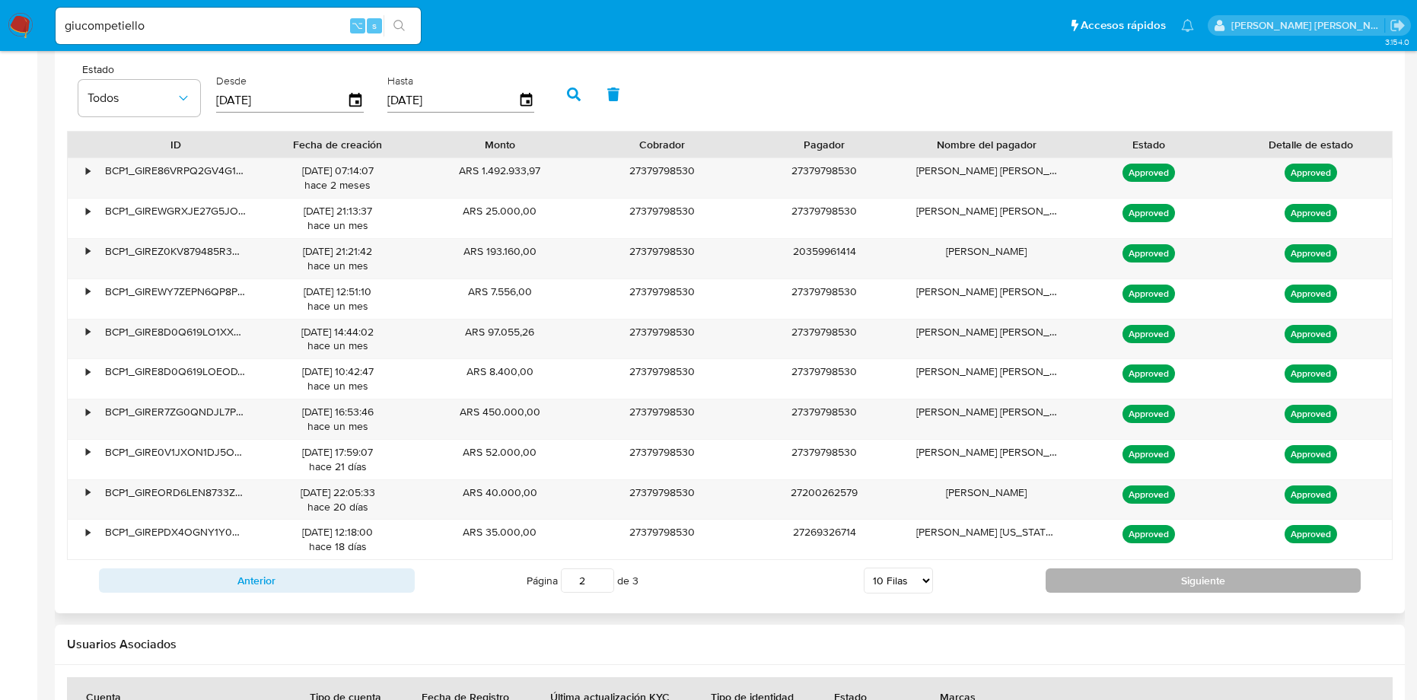
click at [1137, 583] on button "Siguiente" at bounding box center [1203, 580] width 316 height 24
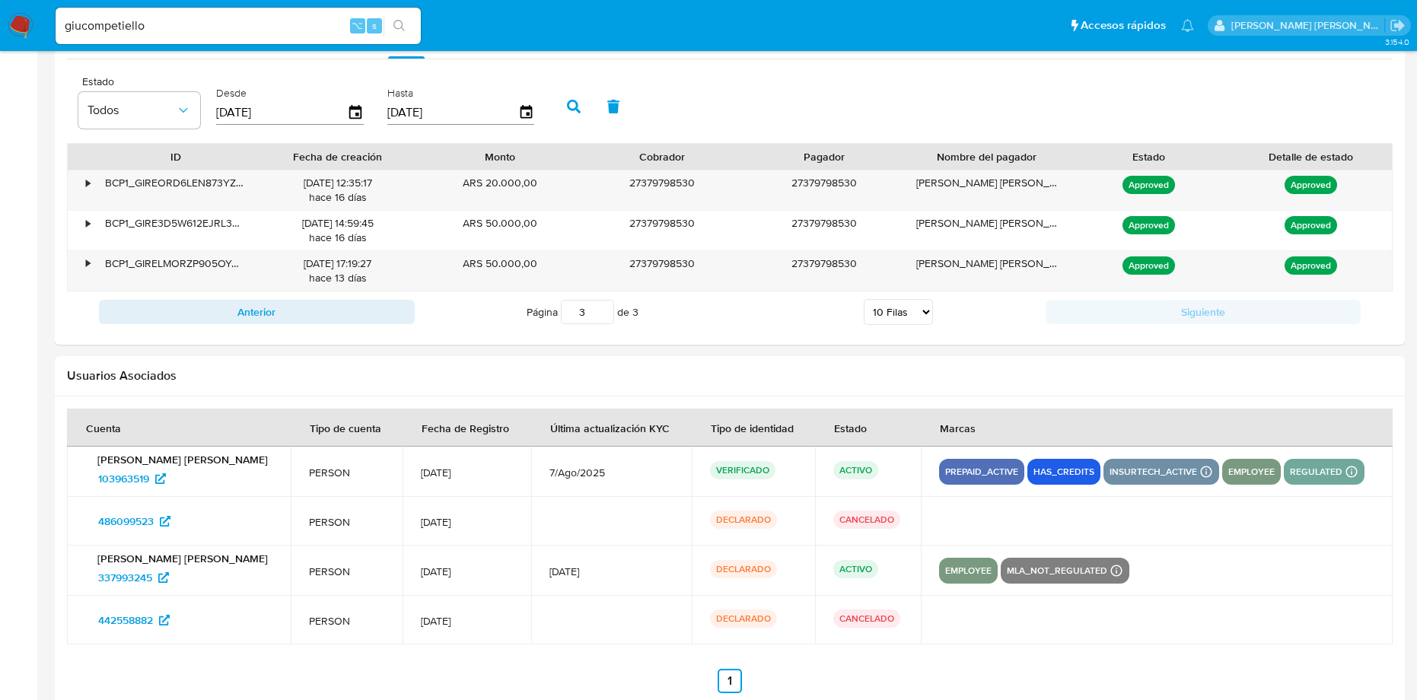
scroll to position [1381, 0]
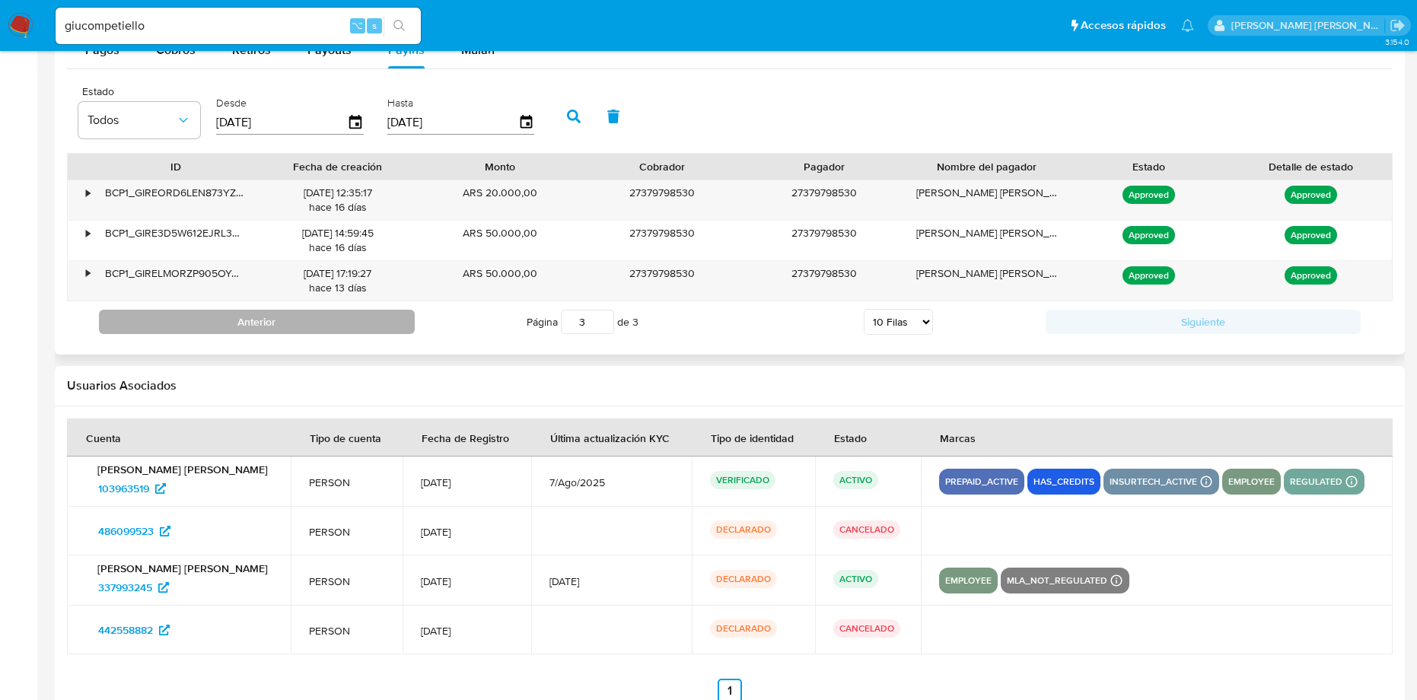
click at [386, 323] on button "Anterior" at bounding box center [257, 322] width 316 height 24
type input "2"
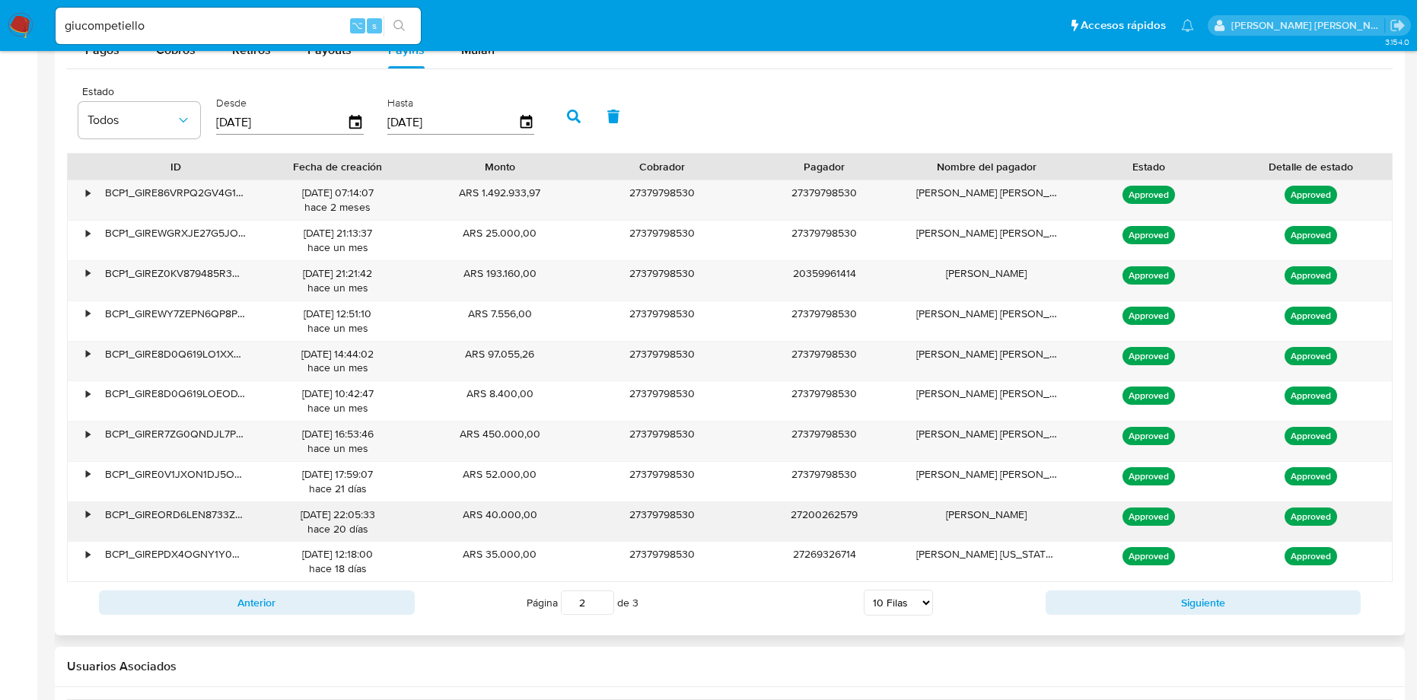
click at [87, 514] on div "•" at bounding box center [88, 514] width 4 height 14
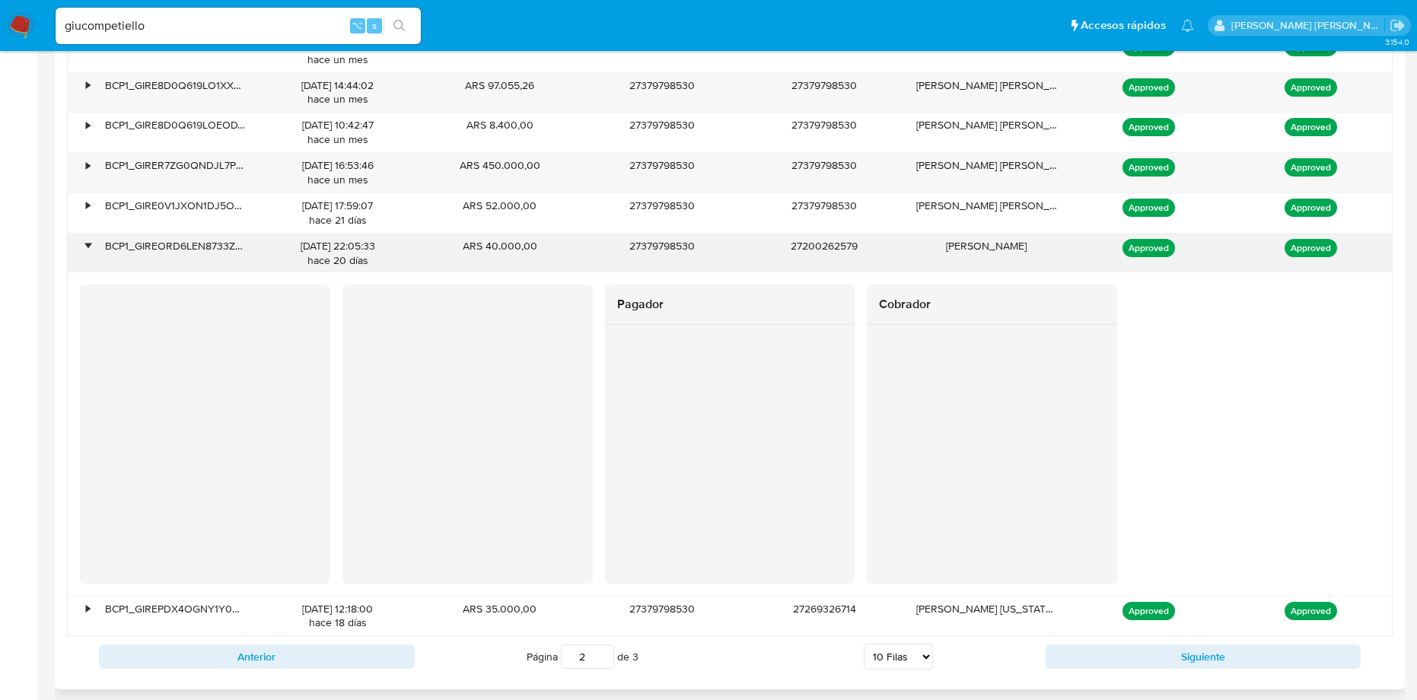
scroll to position [1666, 0]
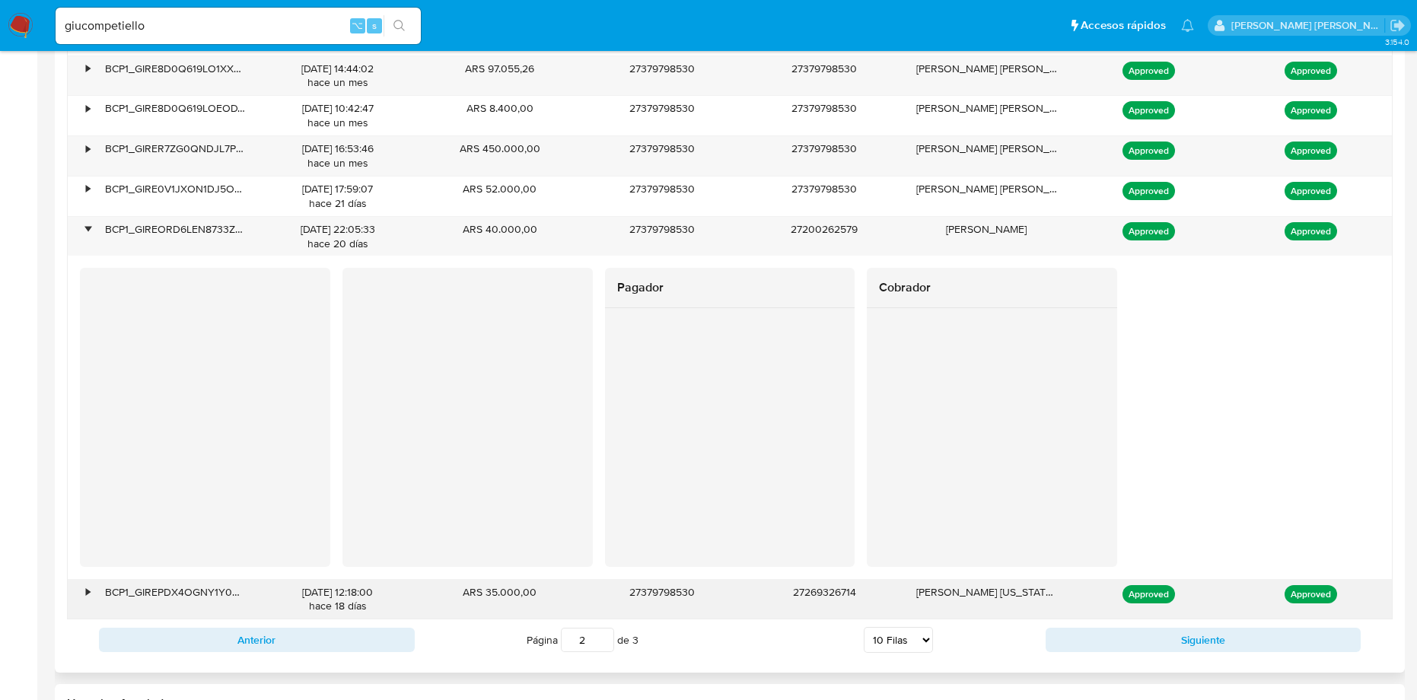
click at [88, 593] on div "•" at bounding box center [88, 592] width 4 height 14
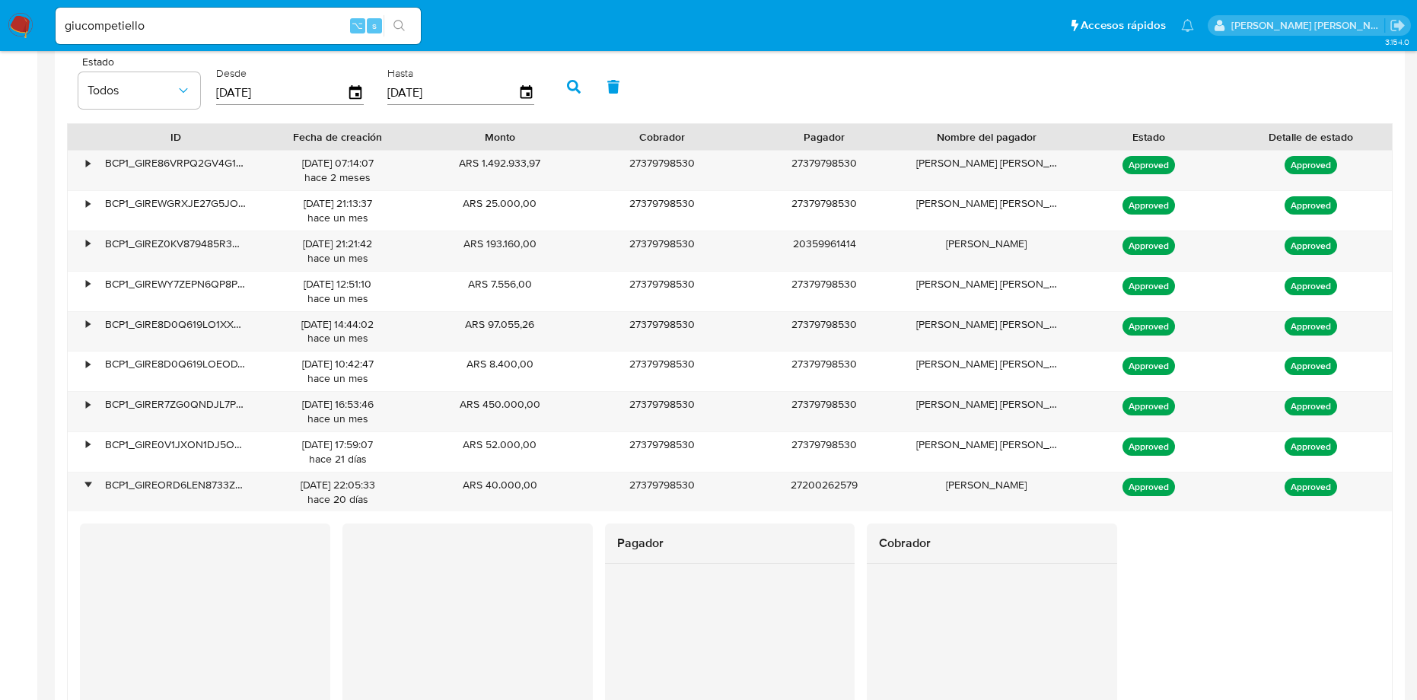
scroll to position [1217, 0]
